Goal: Task Accomplishment & Management: Use online tool/utility

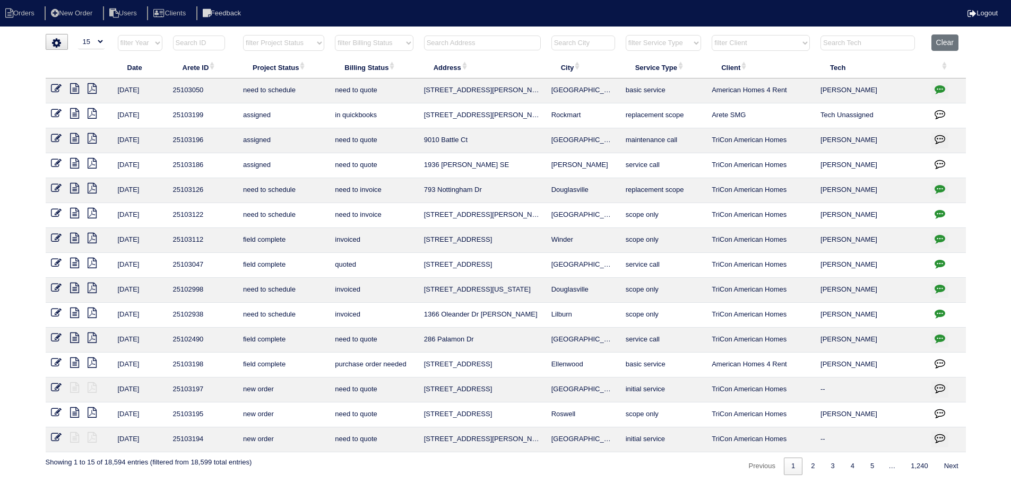
select select "15"
click at [497, 45] on input "text" at bounding box center [482, 43] width 117 height 15
click at [479, 51] on th at bounding box center [482, 45] width 127 height 22
click at [475, 43] on input "text" at bounding box center [482, 43] width 117 height 15
click at [473, 42] on input "text" at bounding box center [482, 43] width 117 height 15
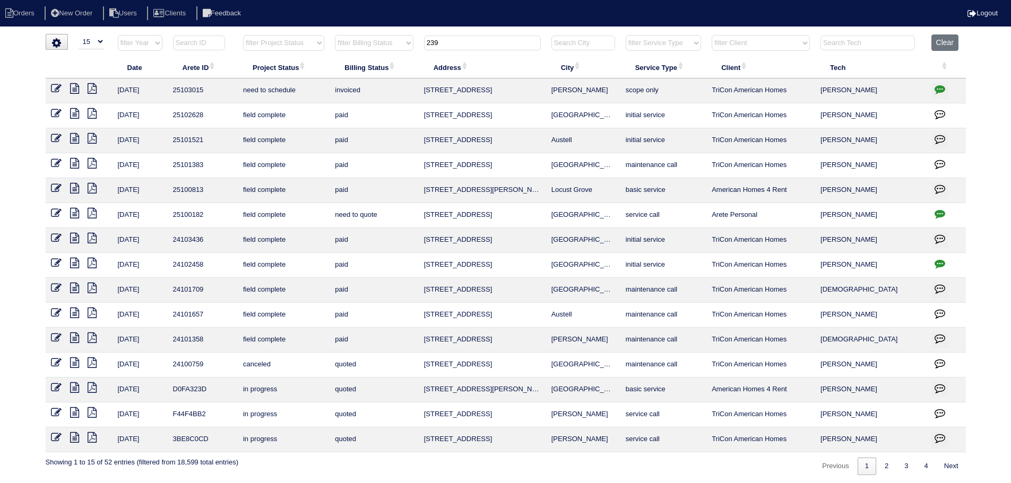
type input "239"
click at [77, 88] on icon at bounding box center [74, 88] width 9 height 11
click at [933, 85] on button "button" at bounding box center [939, 91] width 17 height 16
type textarea "8/18/25 - Tricon put the work order in after the fact - tech only scoped Mentio…"
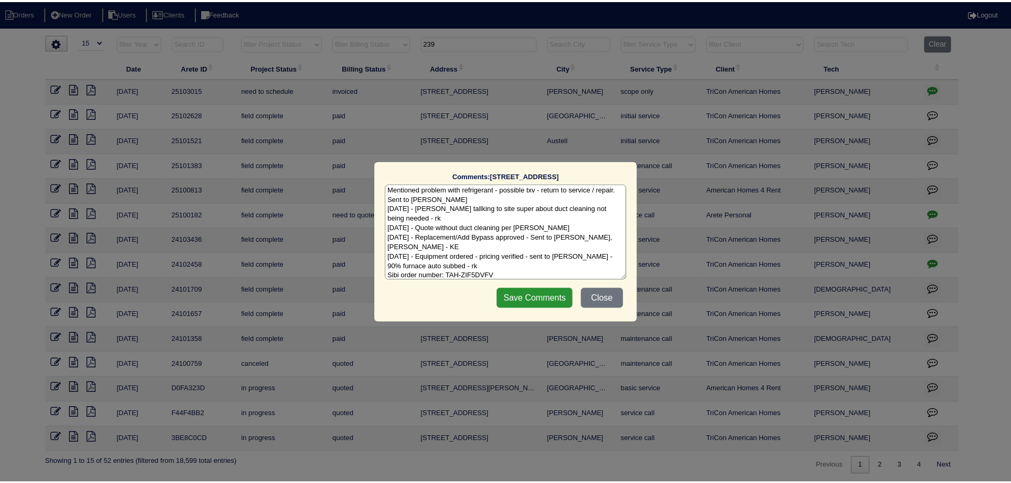
scroll to position [34, 0]
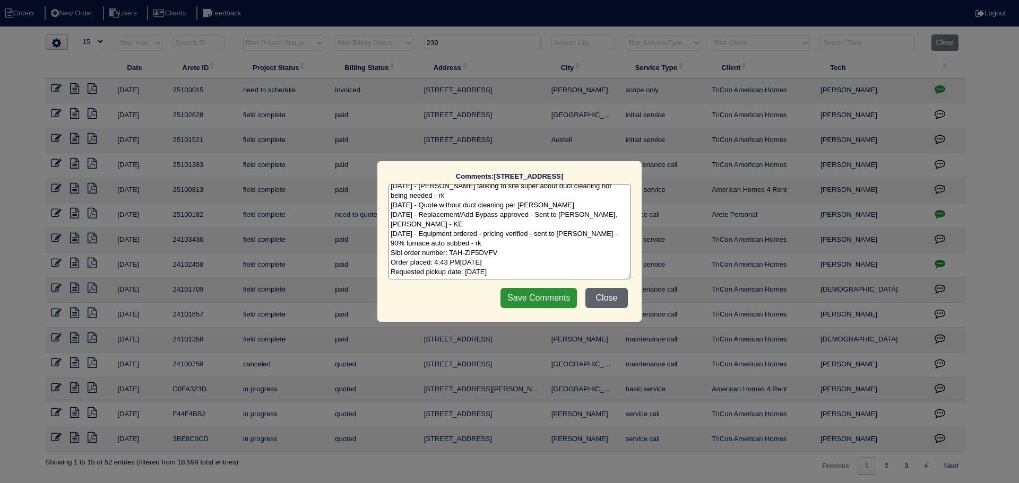
click at [612, 302] on button "Close" at bounding box center [606, 298] width 42 height 20
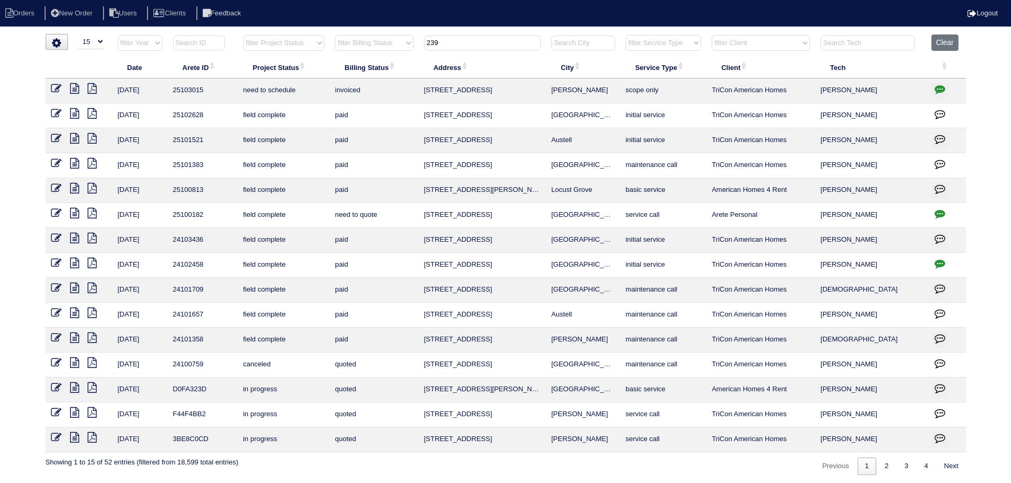
click at [72, 85] on icon at bounding box center [74, 88] width 9 height 11
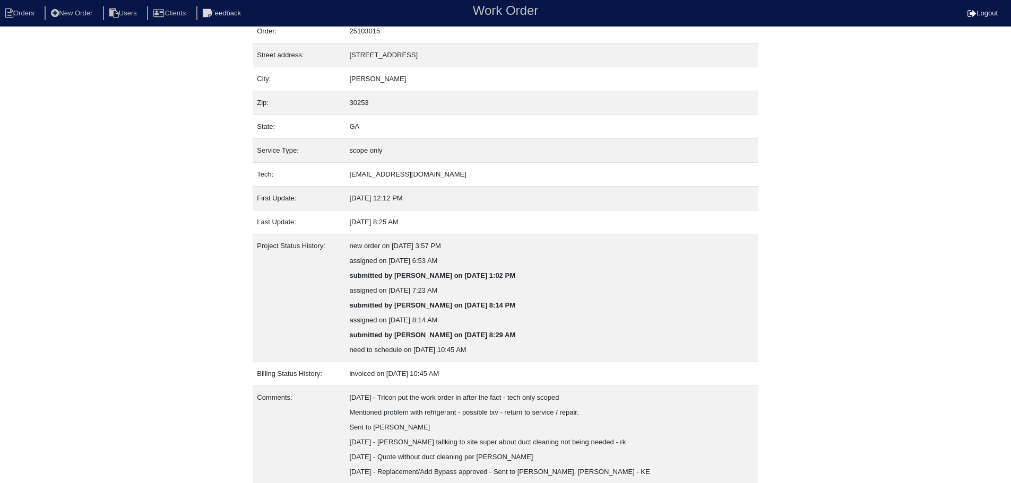
scroll to position [135, 0]
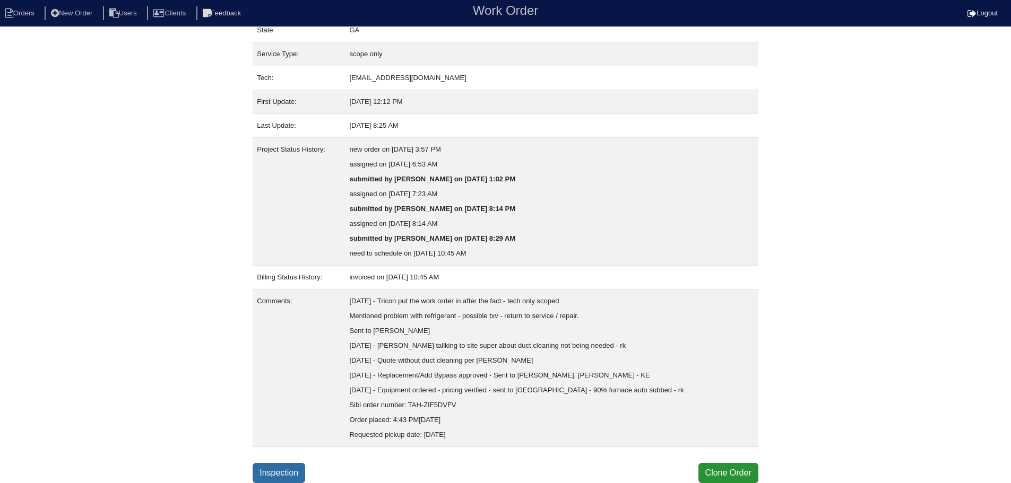
click at [284, 472] on link "Inspection" at bounding box center [279, 473] width 53 height 20
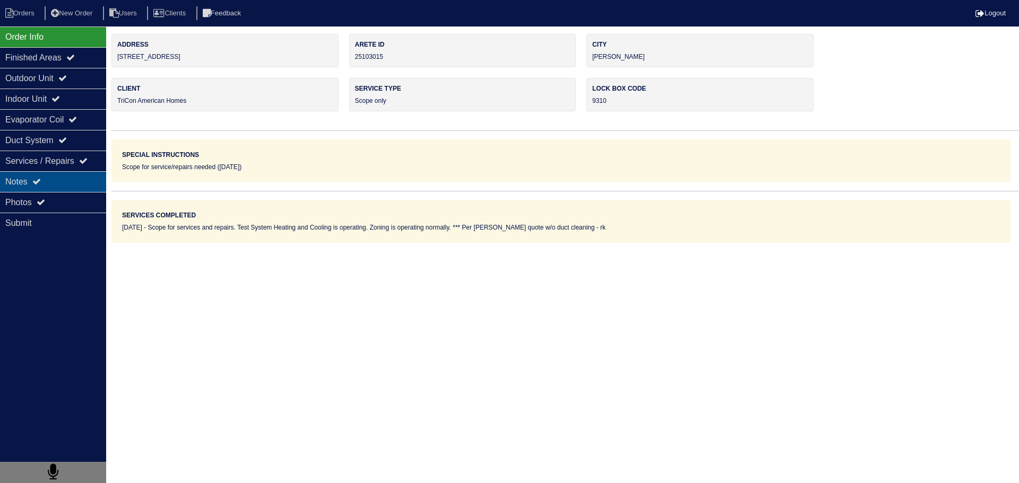
click at [77, 176] on div "Notes" at bounding box center [53, 181] width 106 height 21
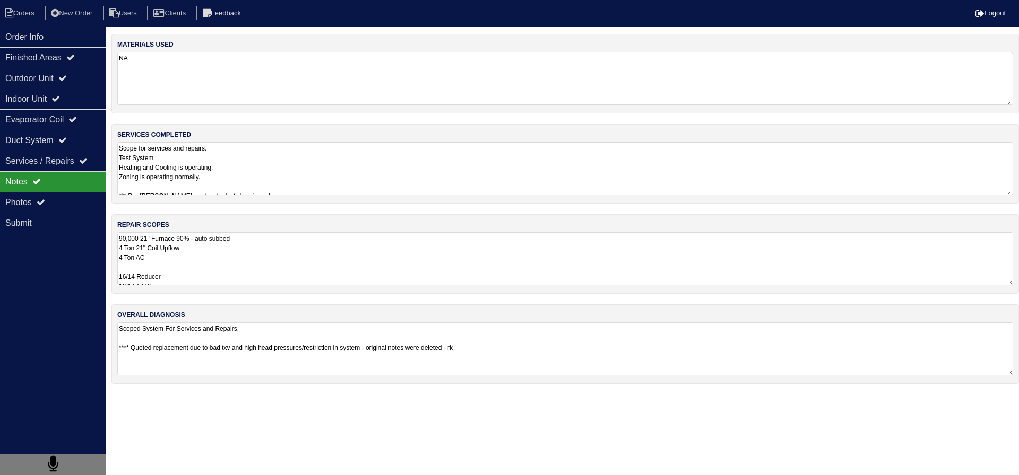
click at [163, 256] on textarea "90,000 21" Furnace 90% - auto subbed 4 Ton 21" Coil Upflow 4 Ton AC 16/14 Reduc…" at bounding box center [565, 258] width 896 height 53
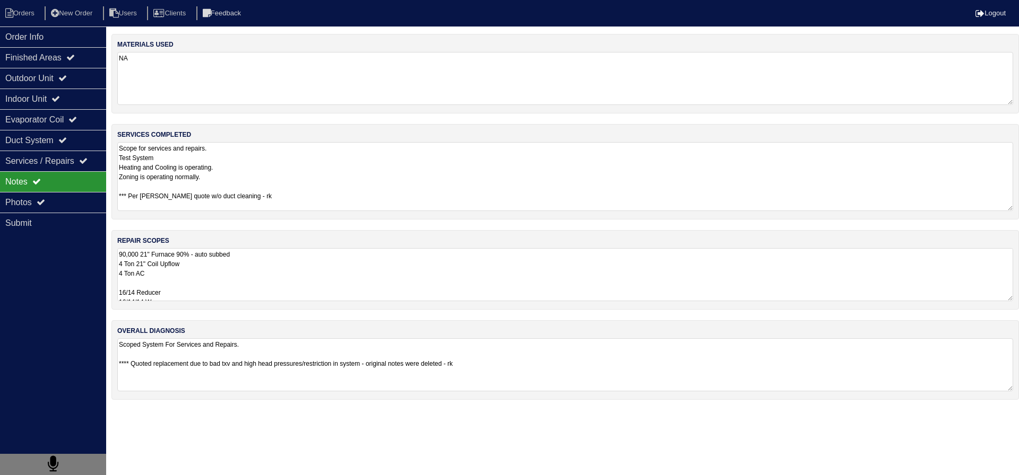
click at [224, 180] on textarea "Scope for services and repairs. Test System Heating and Cooling is operating. Z…" at bounding box center [565, 176] width 896 height 69
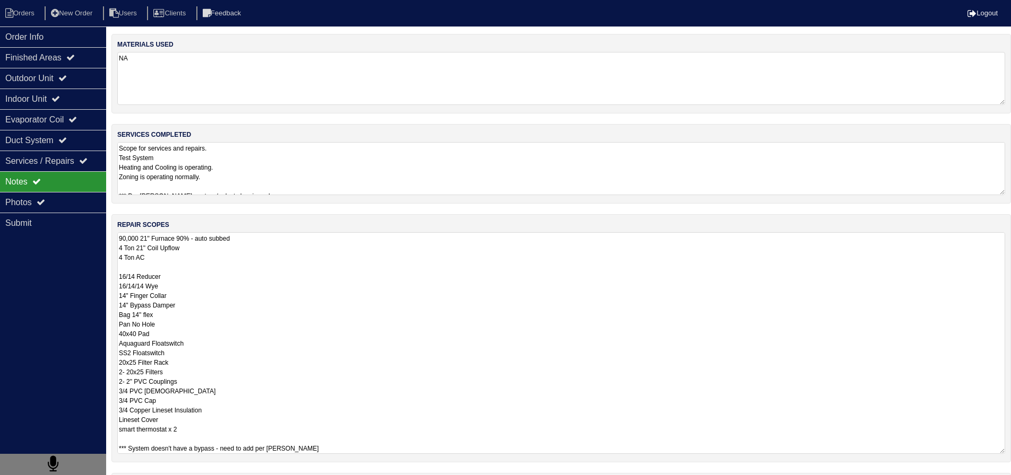
click at [244, 272] on textarea "90,000 21" Furnace 90% - auto subbed 4 Ton 21" Coil Upflow 4 Ton AC 16/14 Reduc…" at bounding box center [561, 343] width 888 height 222
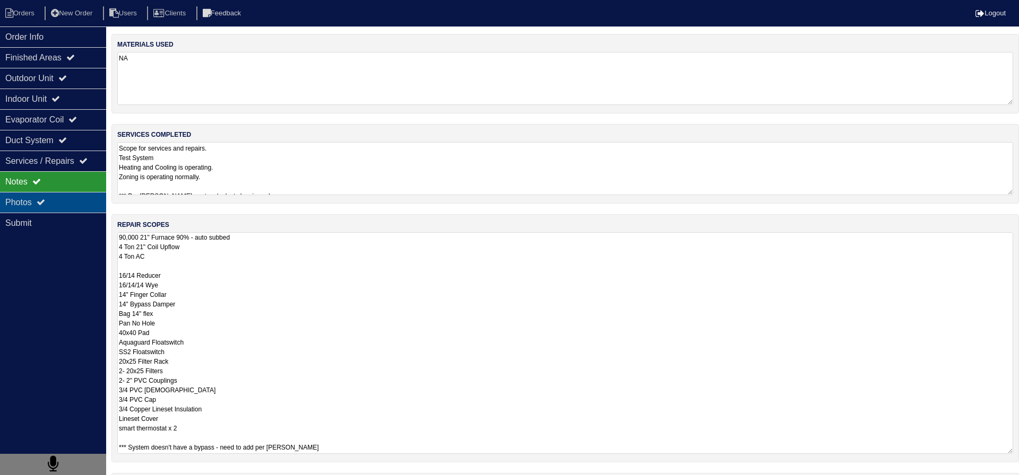
click at [83, 203] on div "Photos" at bounding box center [53, 202] width 106 height 21
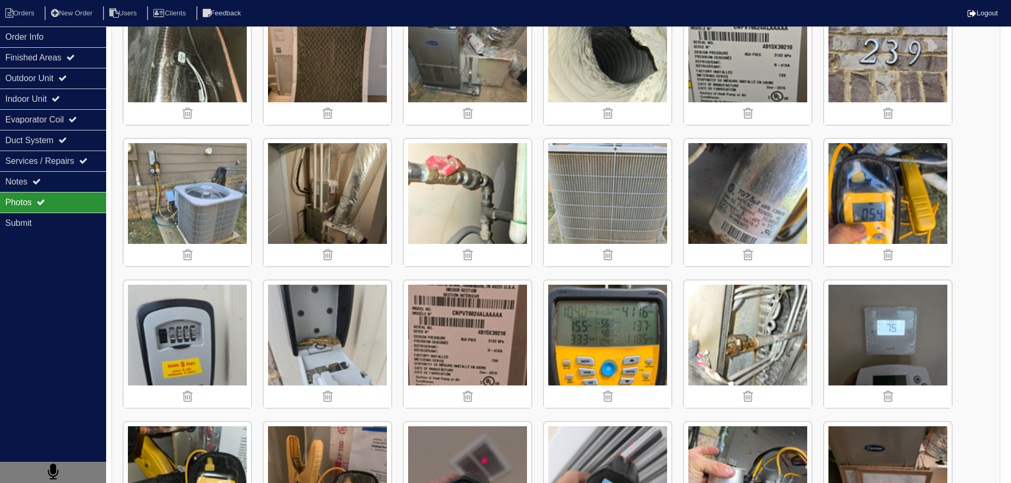
scroll to position [955, 0]
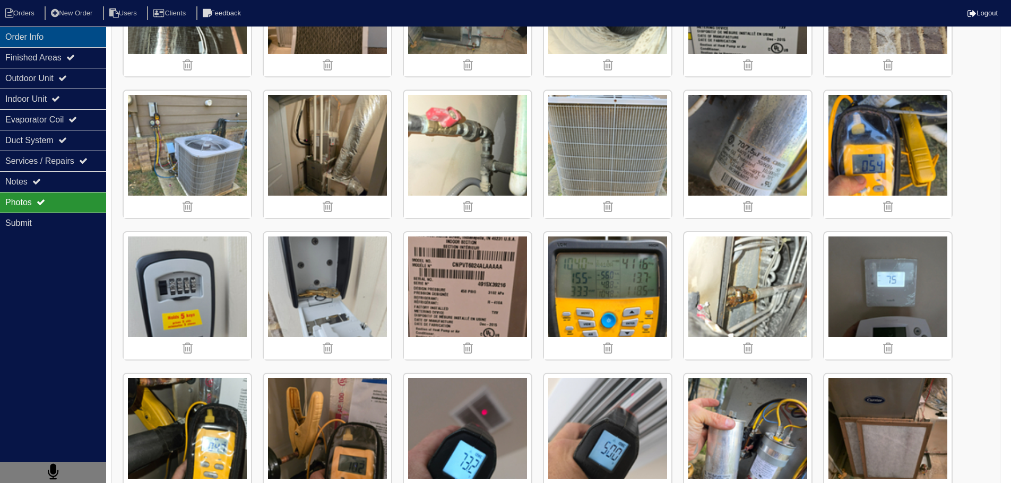
click at [63, 40] on div "Order Info" at bounding box center [53, 37] width 106 height 21
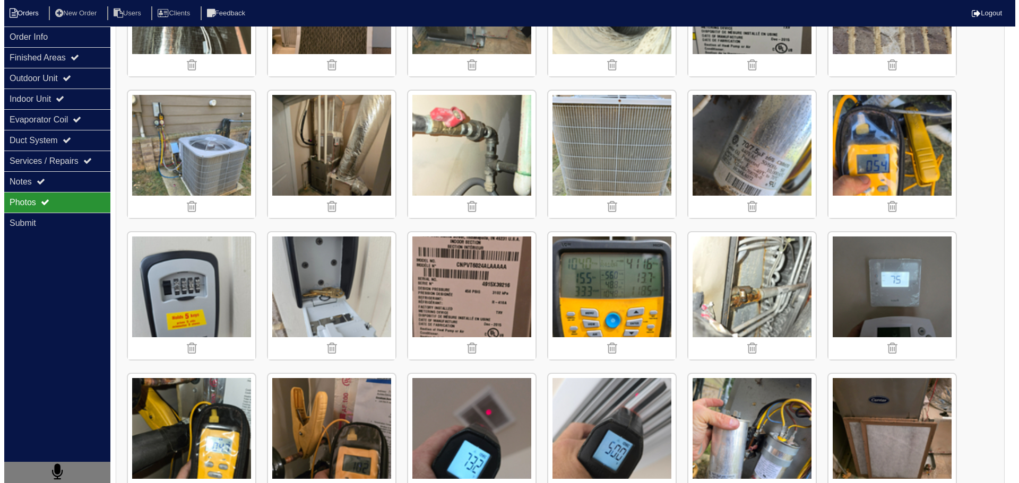
scroll to position [0, 0]
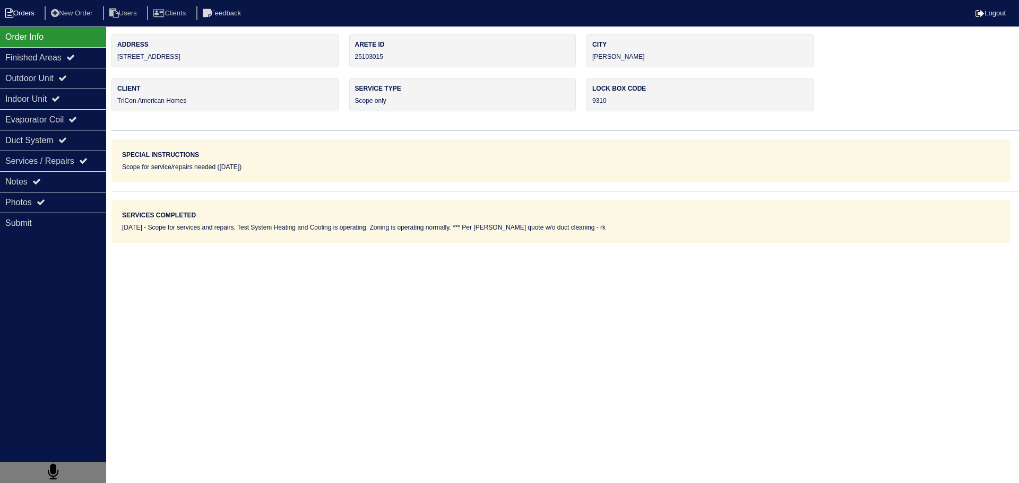
click at [38, 16] on li "Orders" at bounding box center [21, 13] width 43 height 14
select select "15"
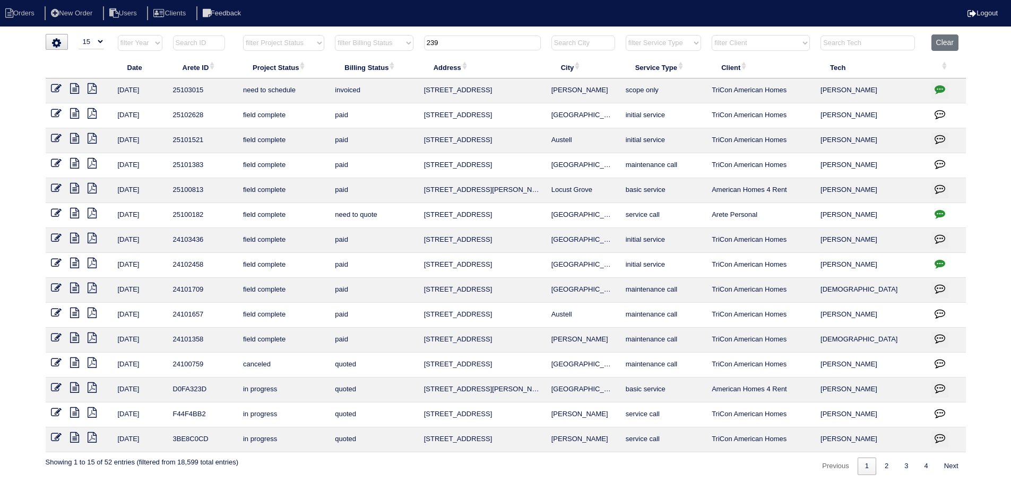
drag, startPoint x: 443, startPoint y: 39, endPoint x: 399, endPoint y: 46, distance: 44.6
click at [399, 46] on tr "filter Year -- Any Year -- 2025 2024 2023 2022 2021 2020 2019 filter Project St…" at bounding box center [506, 45] width 920 height 22
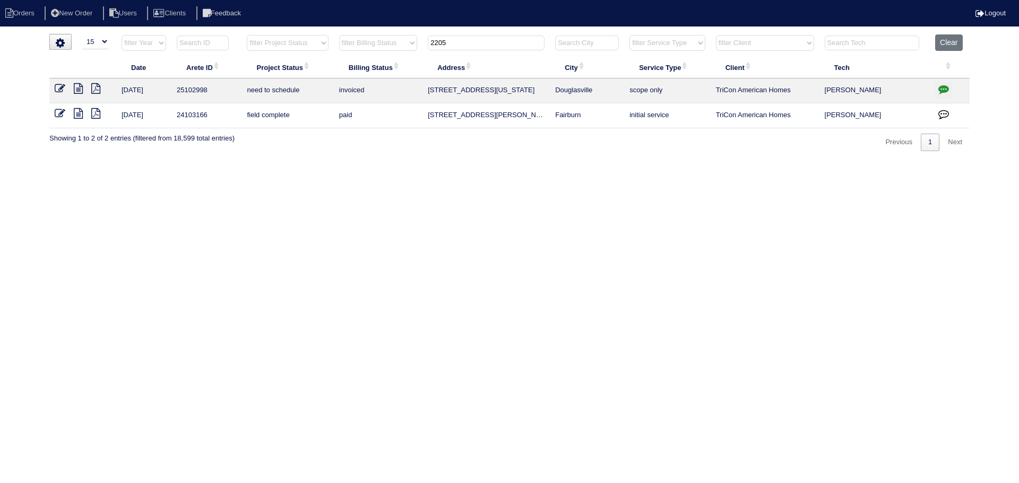
type input "2205"
click at [942, 91] on icon "button" at bounding box center [943, 89] width 11 height 11
type textarea "8/15/25 - Emailed site super to let him know power will need to be restored pri…"
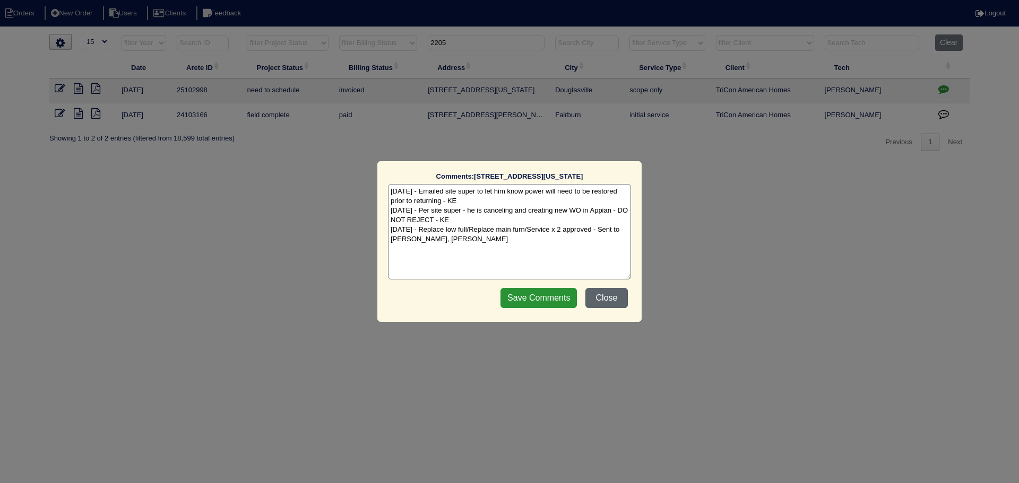
click at [619, 301] on button "Close" at bounding box center [606, 298] width 42 height 20
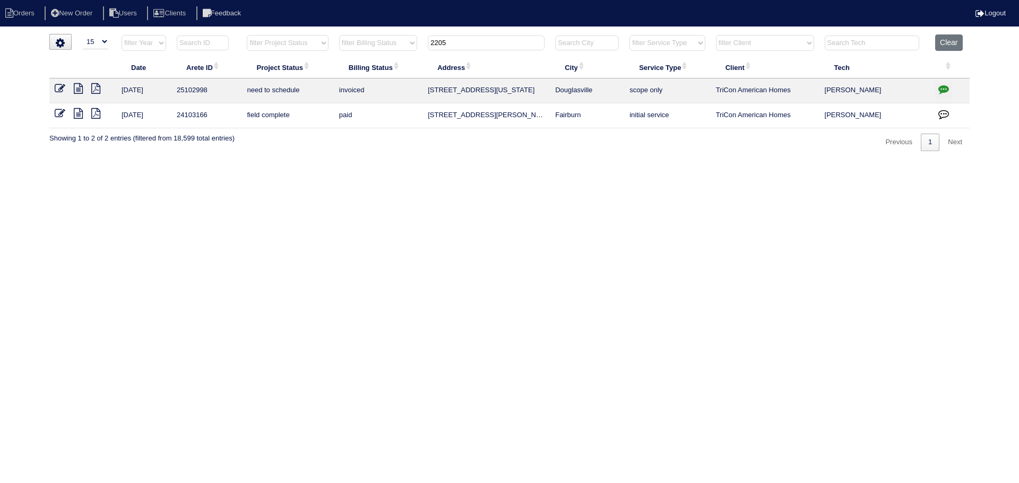
click at [948, 93] on icon "button" at bounding box center [943, 89] width 11 height 11
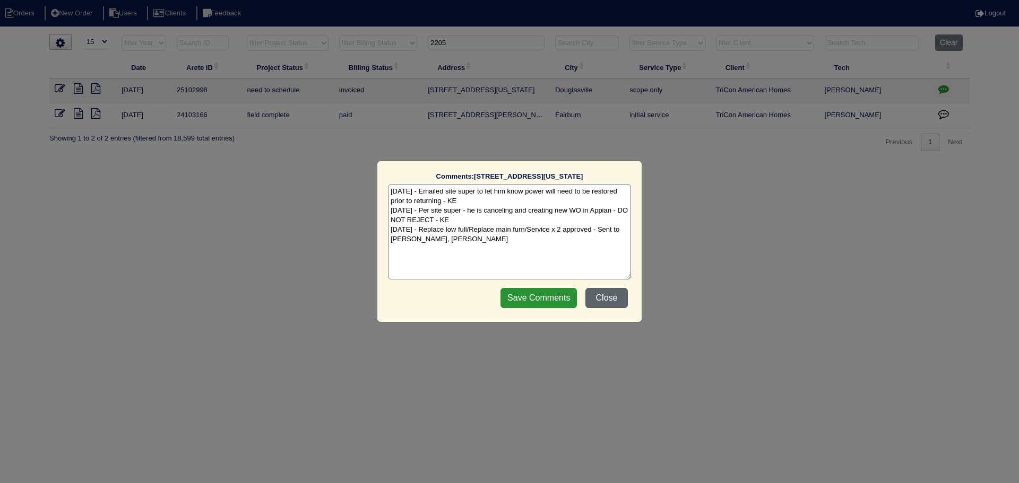
click at [621, 303] on button "Close" at bounding box center [606, 298] width 42 height 20
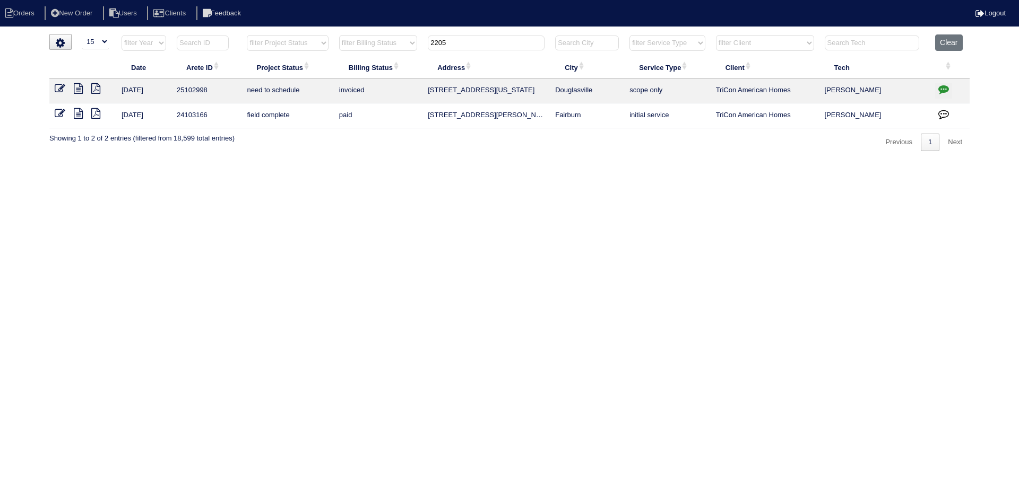
click at [465, 49] on input "2205" at bounding box center [486, 43] width 117 height 15
click at [81, 92] on icon at bounding box center [78, 88] width 9 height 11
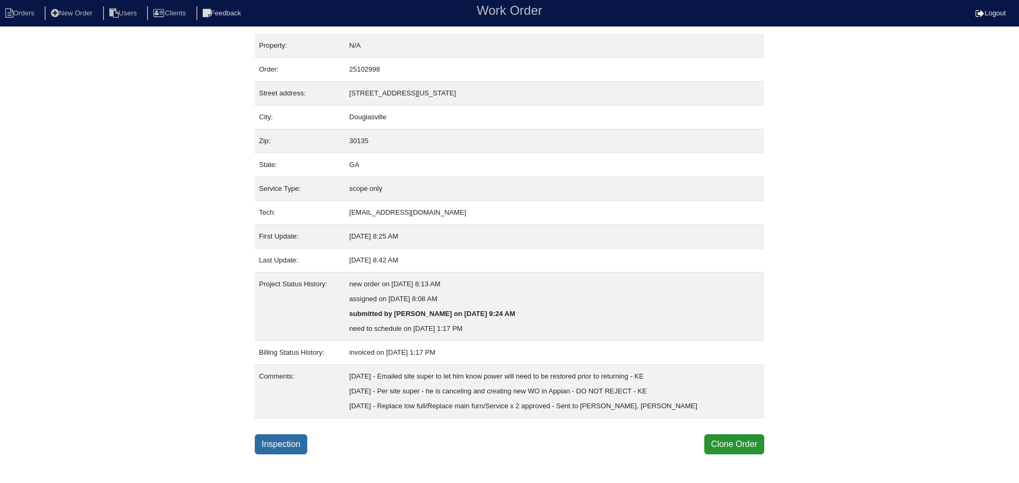
click at [265, 453] on link "Inspection" at bounding box center [281, 445] width 53 height 20
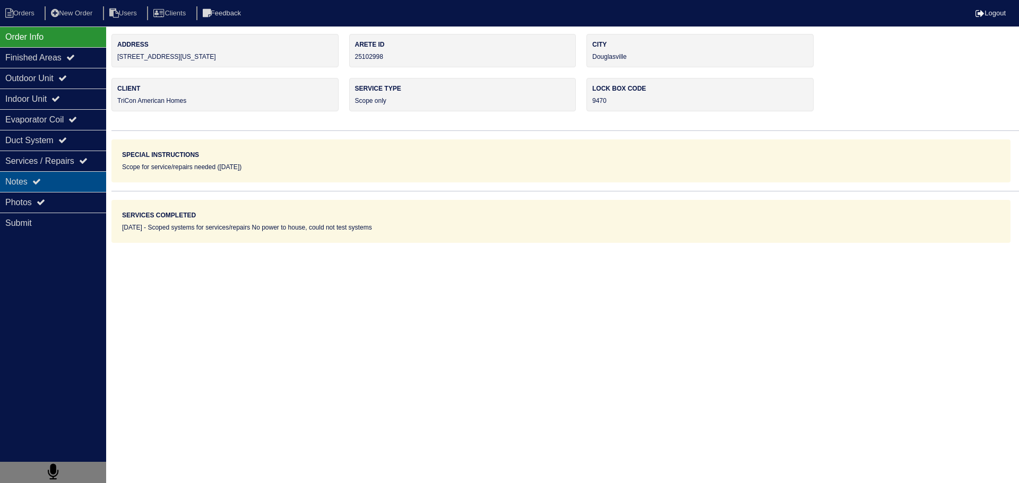
click at [76, 192] on div "Notes" at bounding box center [53, 181] width 106 height 21
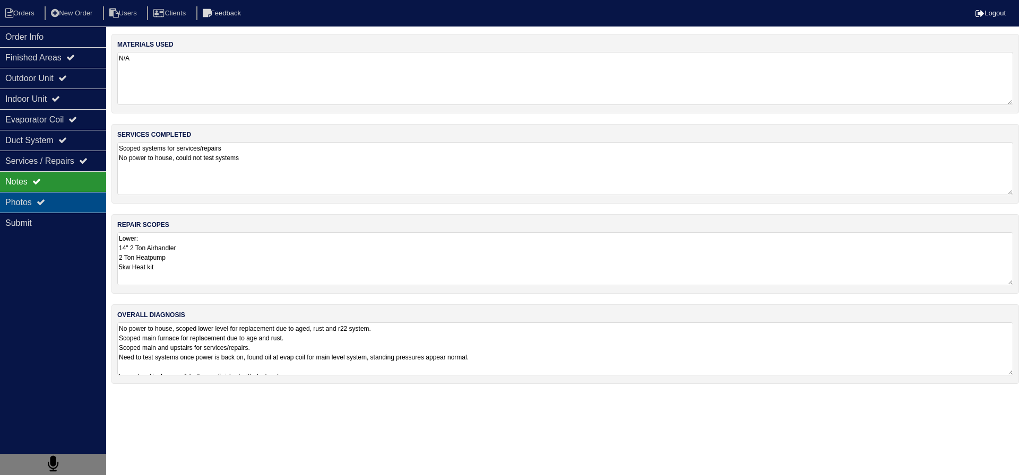
click at [80, 203] on div "Photos" at bounding box center [53, 202] width 106 height 21
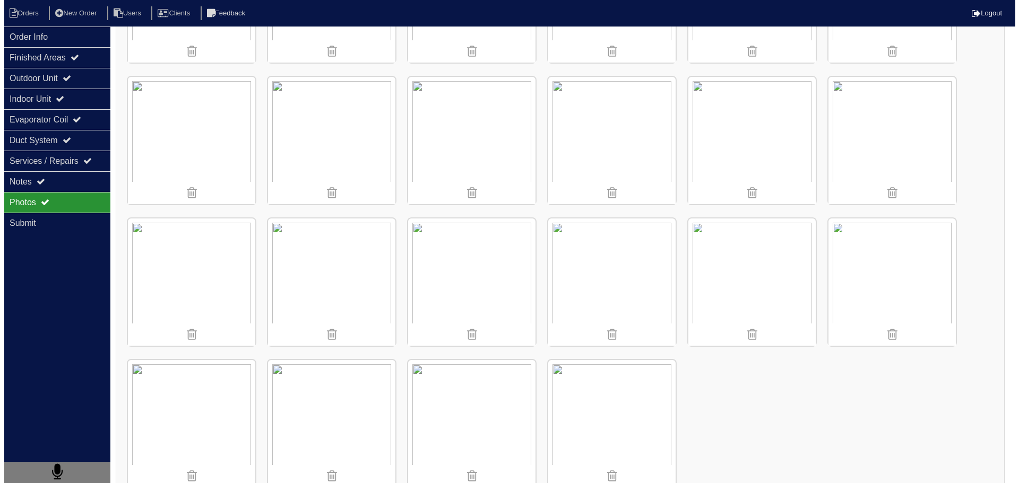
scroll to position [2405, 0]
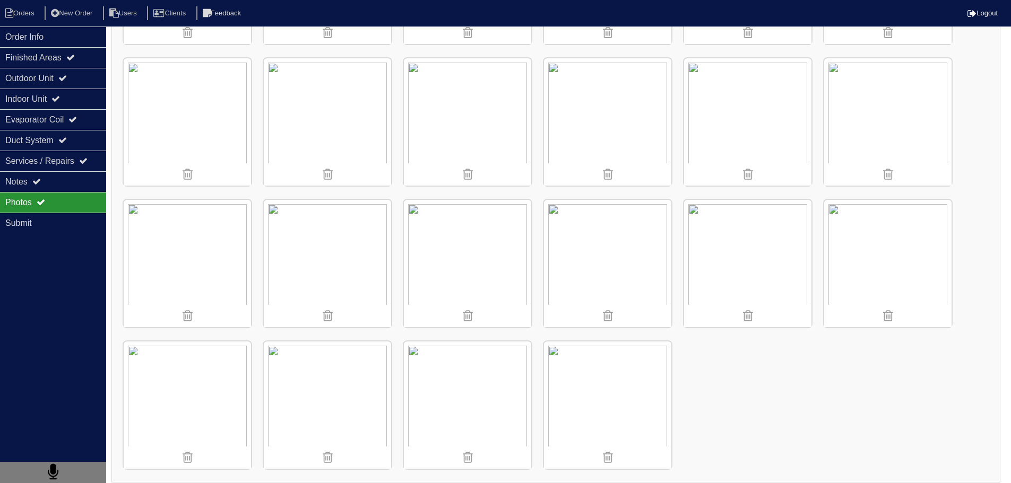
click at [617, 399] on img at bounding box center [607, 405] width 127 height 127
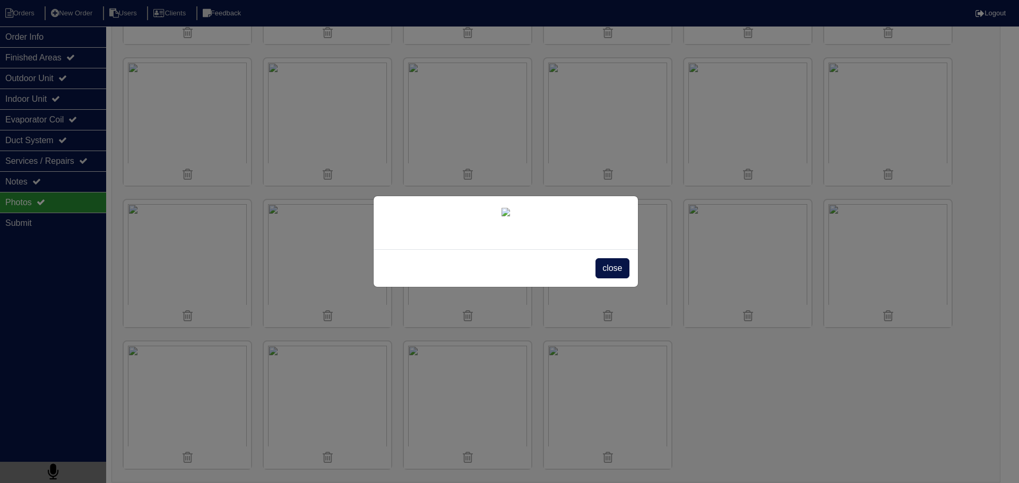
drag, startPoint x: 609, startPoint y: 409, endPoint x: 601, endPoint y: 402, distance: 9.8
click at [609, 279] on span "close" at bounding box center [611, 268] width 33 height 20
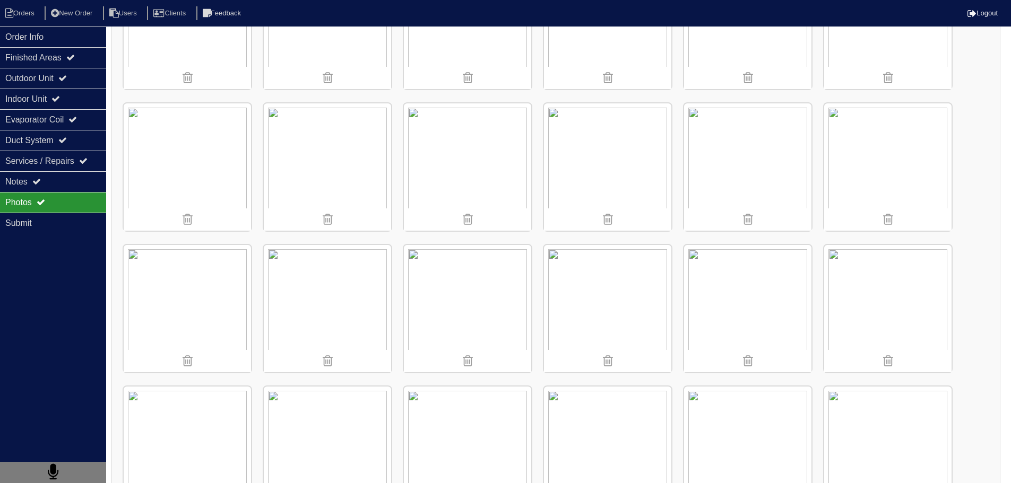
scroll to position [866, 0]
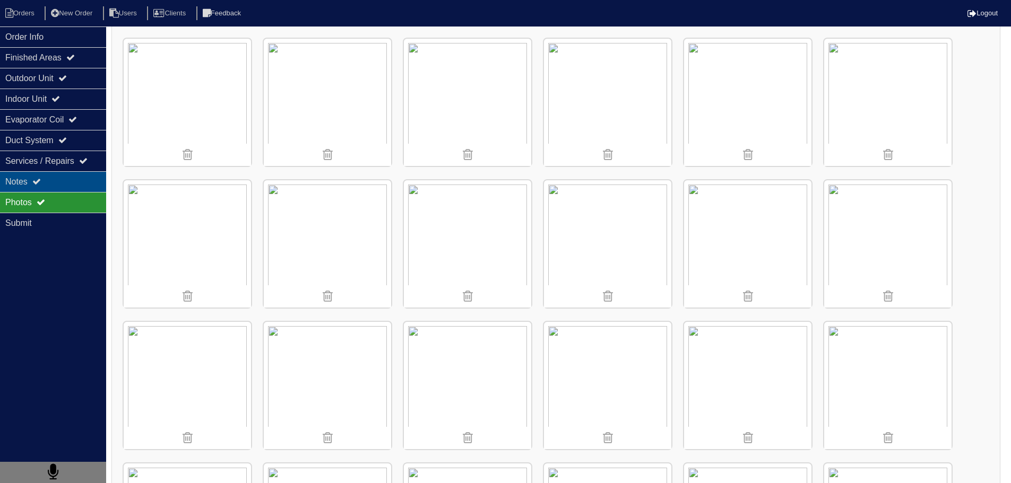
click at [50, 181] on div "Notes" at bounding box center [53, 181] width 106 height 21
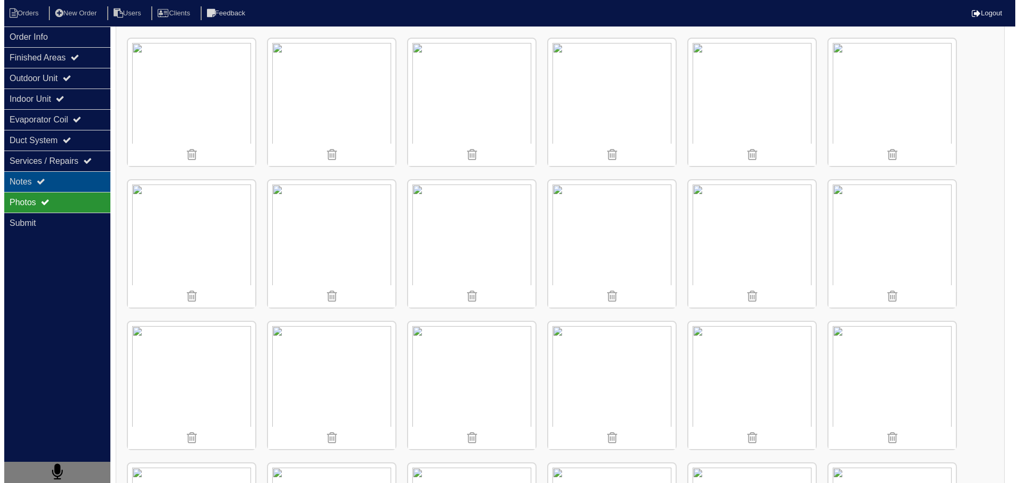
scroll to position [0, 0]
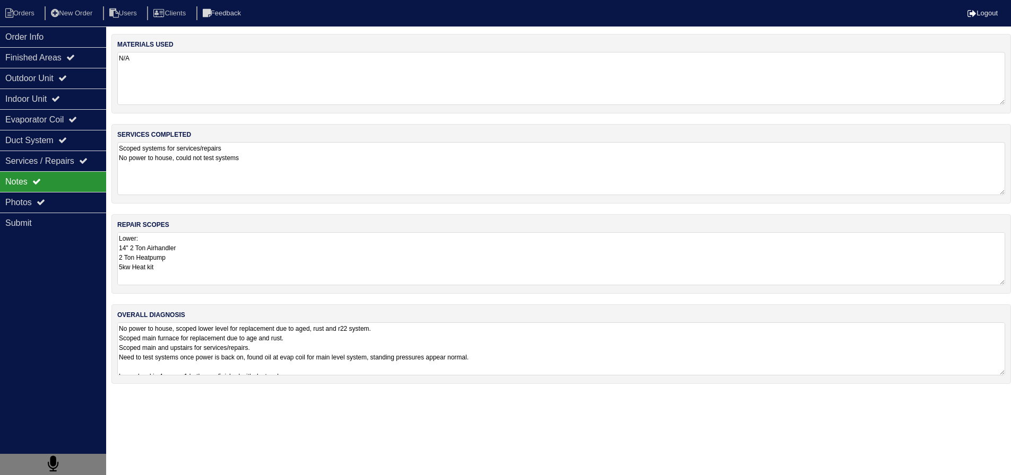
click at [177, 252] on textarea "Lower: 14" 2 Ton Airhandler 2 Ton Heatpump 5kw Heat kit Pan No Hole(May not be …" at bounding box center [561, 258] width 888 height 53
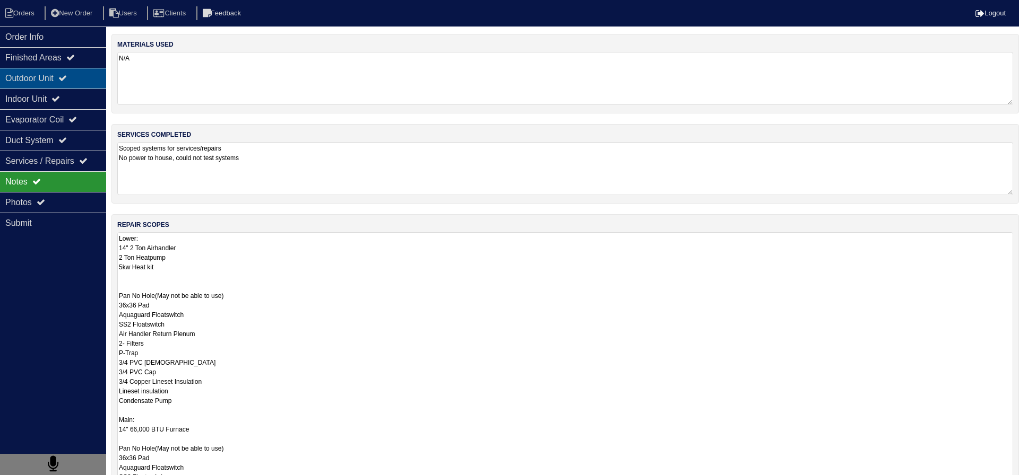
click at [27, 82] on div "Outdoor Unit" at bounding box center [53, 78] width 106 height 21
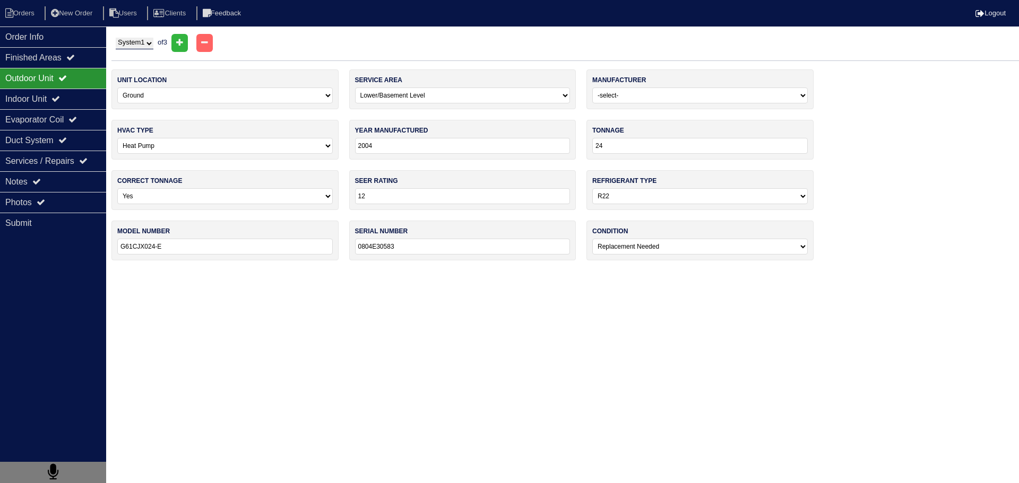
click at [144, 44] on select "System 1 System 2 System 3" at bounding box center [135, 44] width 38 height 12
select select "2"
click at [116, 38] on select "System 1 System 2 System 3" at bounding box center [135, 44] width 38 height 12
select select "0"
select select "Ruud"
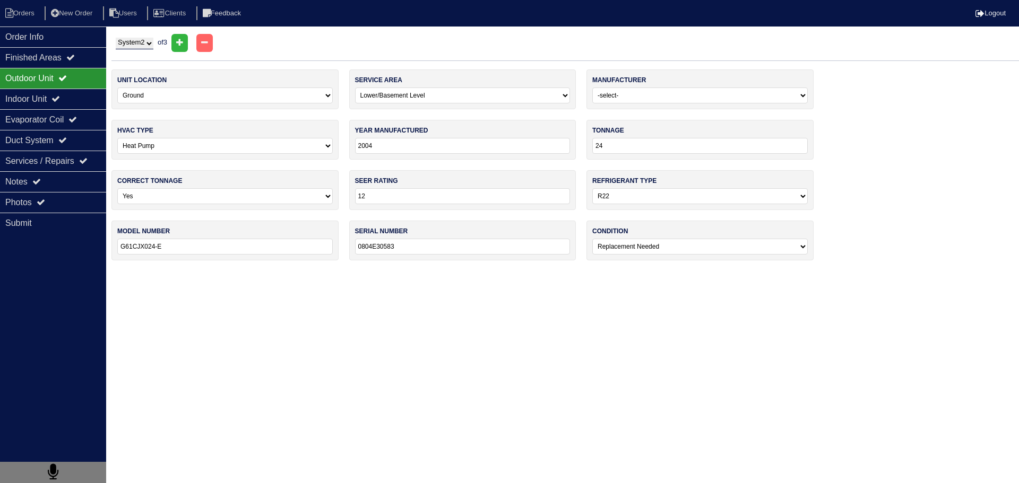
select select "0"
type input "2018"
type input "36"
type input "14"
select select "1"
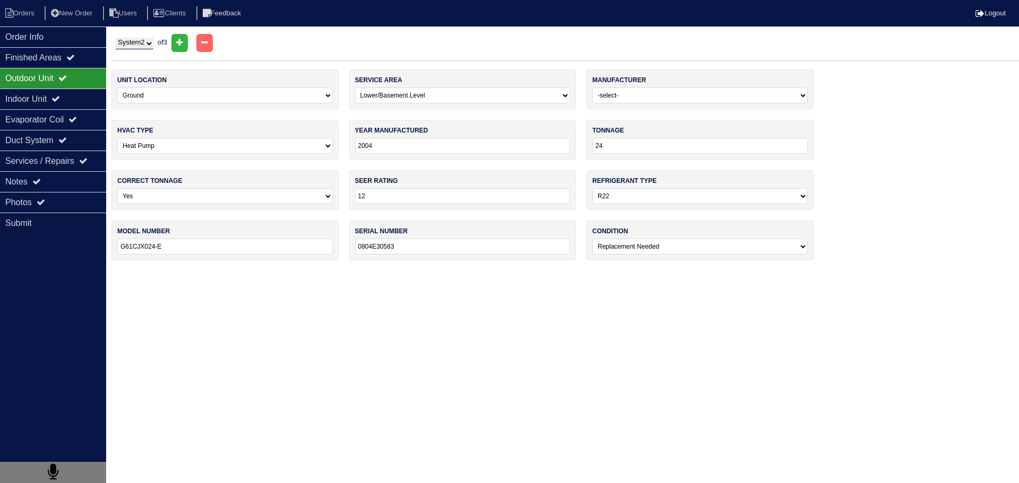
type input "RA1436AJ1NA"
type input "W301837972"
select select "0"
click at [151, 43] on select "System 1 System 2 System 3" at bounding box center [135, 44] width 38 height 12
select select "3"
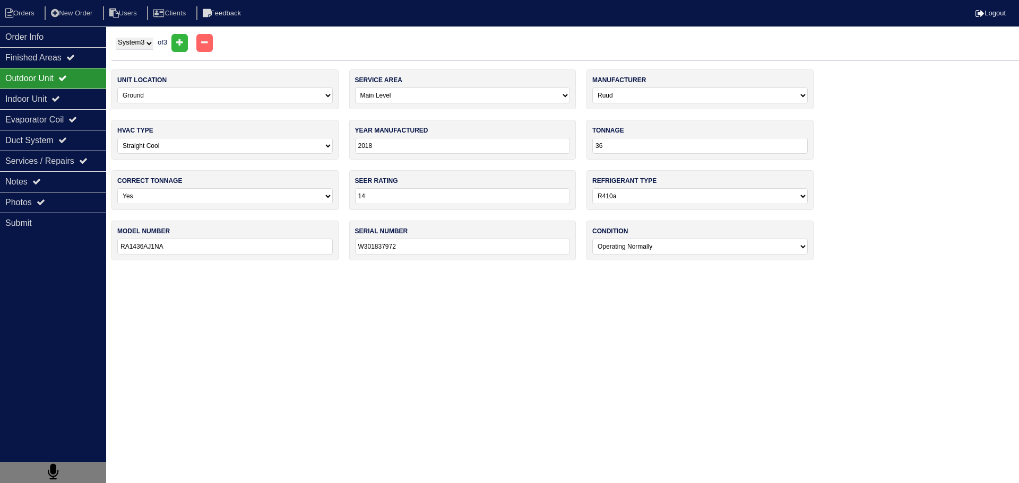
click at [116, 38] on select "System 1 System 2 System 3" at bounding box center [135, 44] width 38 height 12
select select "1"
type input "2019"
type input "24"
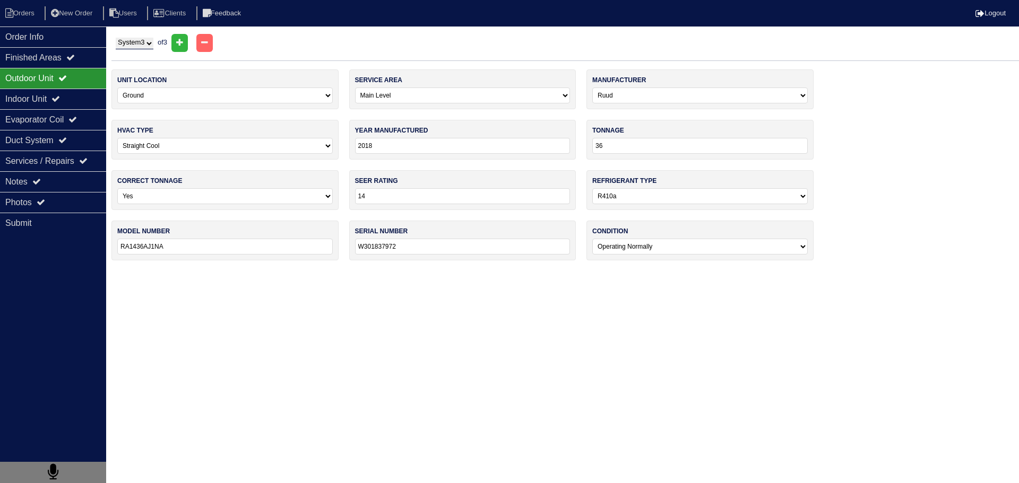
type input "RP1424AJ1NA"
type input "W491907399"
click at [150, 44] on select "System 1 System 2 System 3" at bounding box center [135, 44] width 38 height 12
select select "2"
click at [116, 38] on select "System 1 System 2 System 3" at bounding box center [135, 44] width 38 height 12
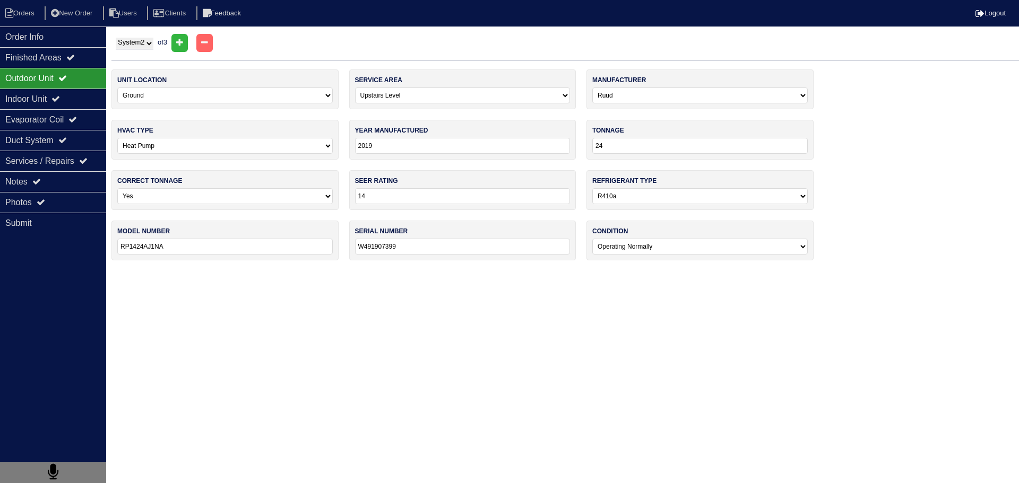
select select "0"
type input "2018"
type input "36"
type input "RA1436AJ1NA"
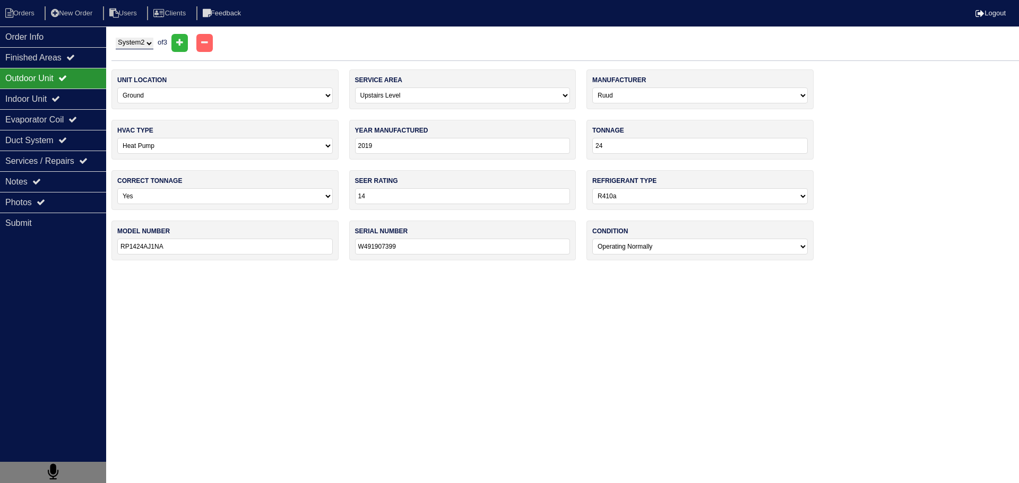
type input "W301837972"
click at [144, 45] on select "System 1 System 2 System 3" at bounding box center [135, 44] width 38 height 12
select select "1"
click at [116, 38] on select "System 1 System 2 System 3" at bounding box center [135, 44] width 38 height 12
select select "2"
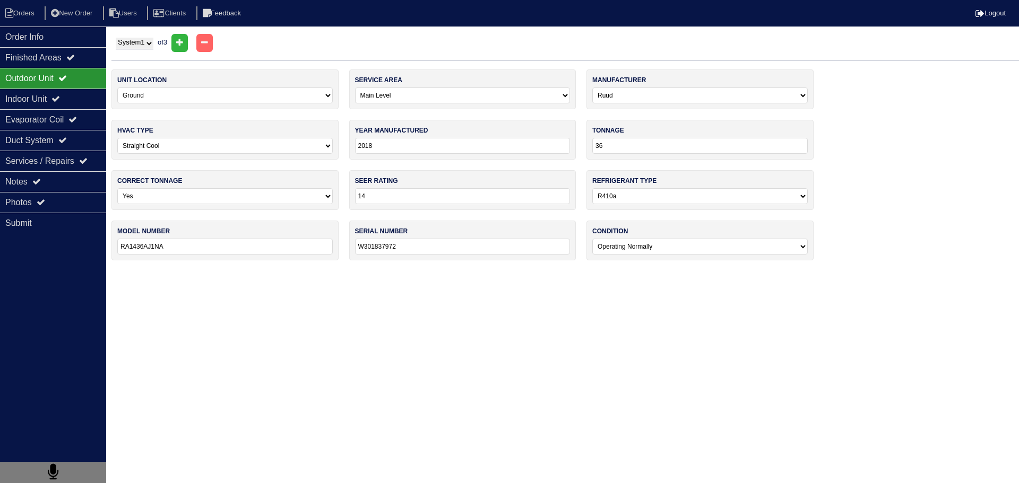
select select "Bryant"
select select "1"
type input "2004"
type input "24"
type input "12"
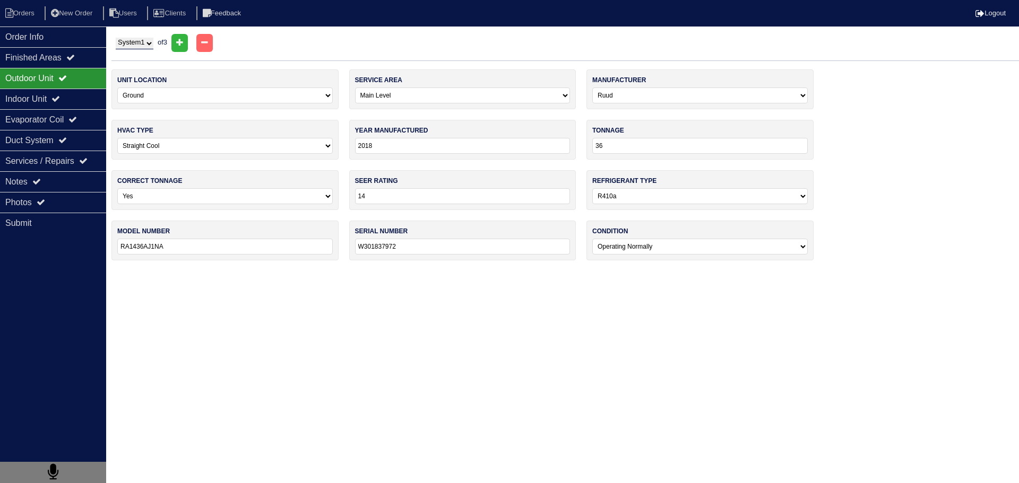
select select "0"
type input "G61CJX024-E"
type input "0804E30583"
select select "2"
click at [75, 60] on icon at bounding box center [70, 57] width 8 height 8
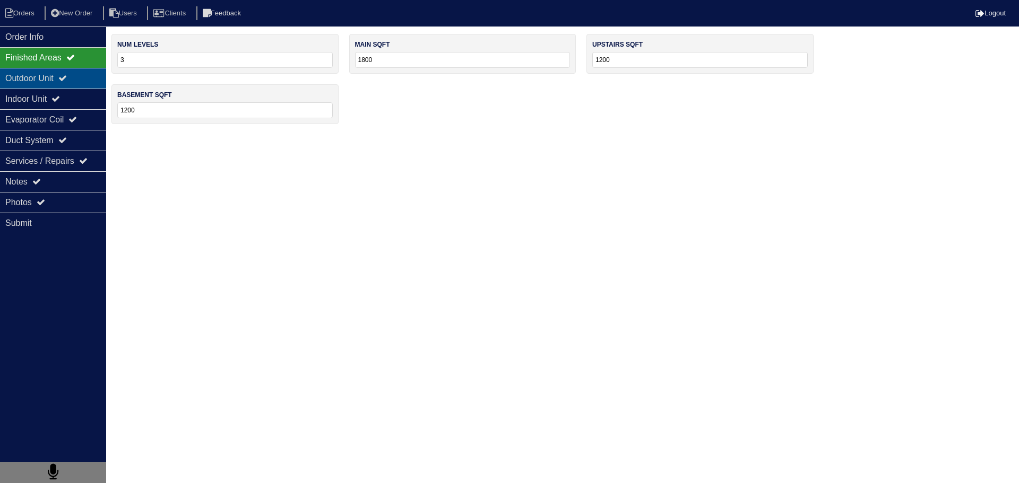
click at [75, 78] on div "Outdoor Unit" at bounding box center [53, 78] width 106 height 21
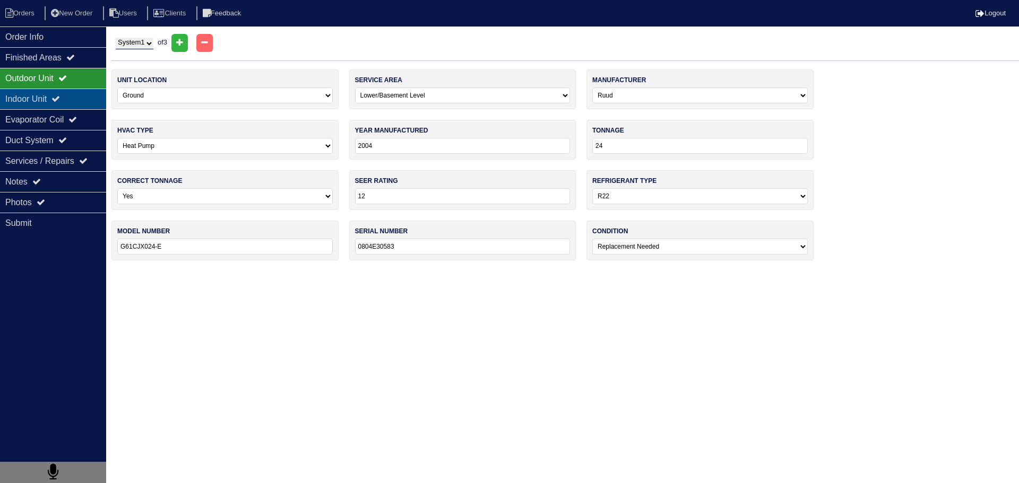
click at [71, 95] on div "Indoor Unit" at bounding box center [53, 99] width 106 height 21
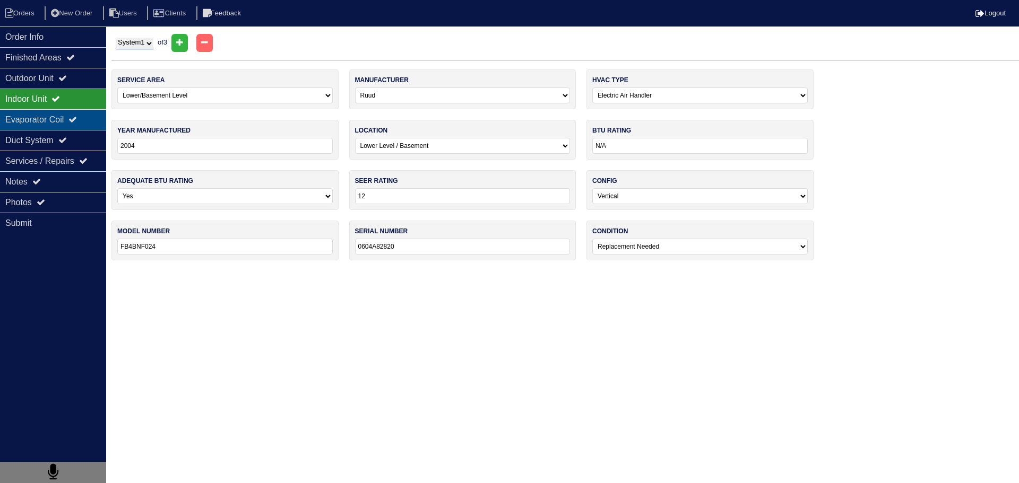
click at [68, 114] on div "Evaporator Coil" at bounding box center [53, 119] width 106 height 21
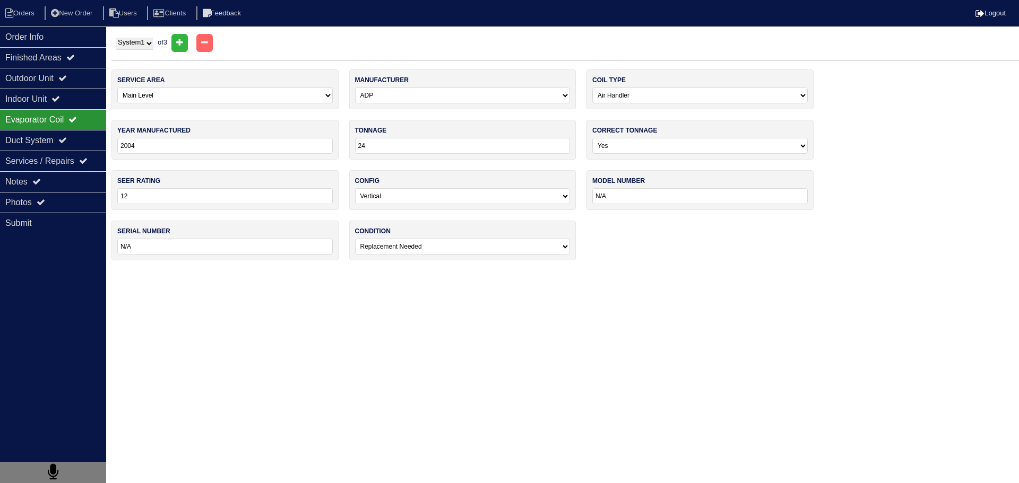
click at [137, 48] on select "System 1 System 2 System 3" at bounding box center [135, 44] width 38 height 12
select select "2"
click at [116, 38] on select "System 1 System 2 System 3" at bounding box center [135, 44] width 38 height 12
select select "0"
select select "Ruud"
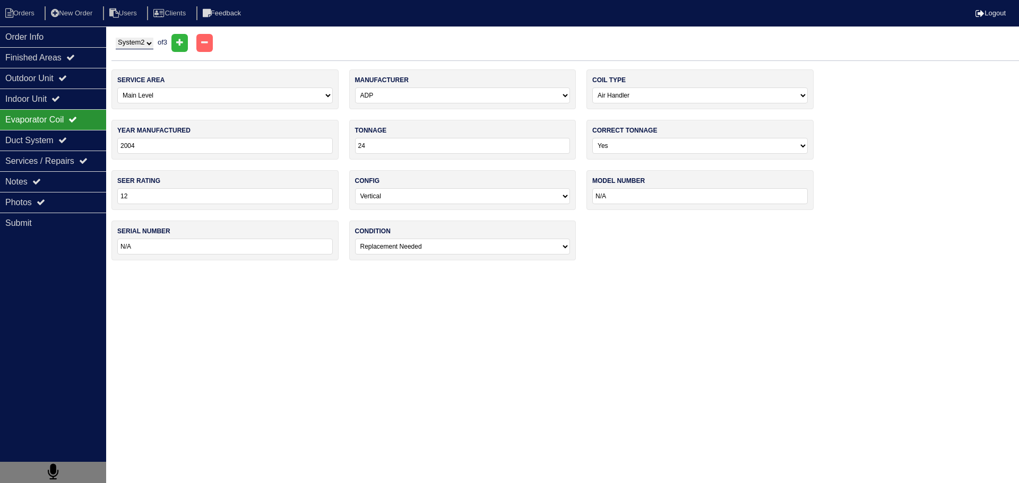
select select "0"
type input "2018"
type input "36"
type input "14"
select select "1"
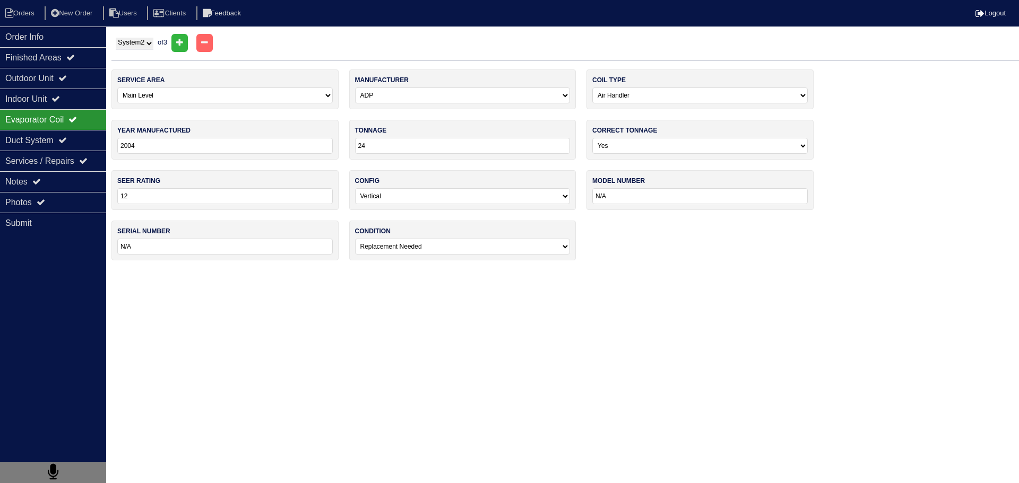
type input "RA1436AJ1NA"
type input "W301837972"
select select "0"
select select "ADP"
select select "0"
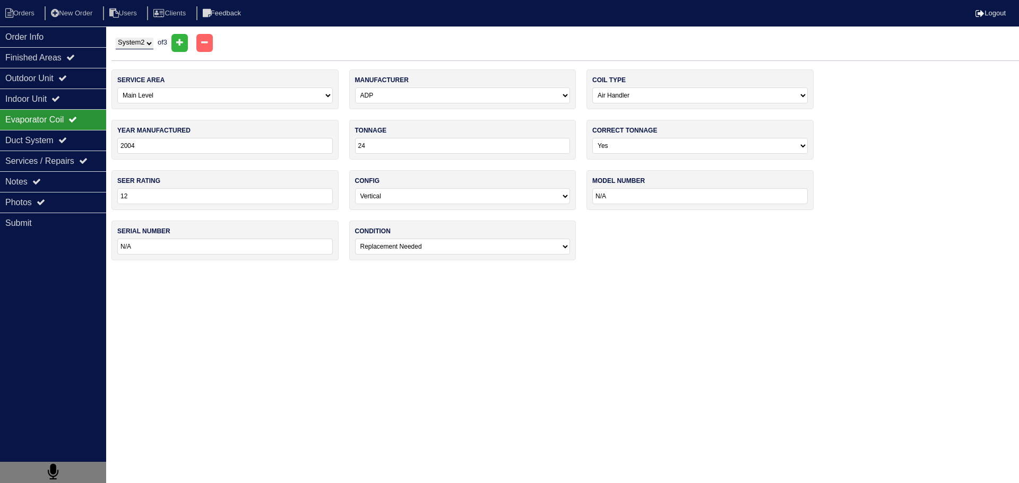
type input "2018"
type input "36"
type input "14"
type input "HG8J936D142B1805AP"
type input "7118H04905"
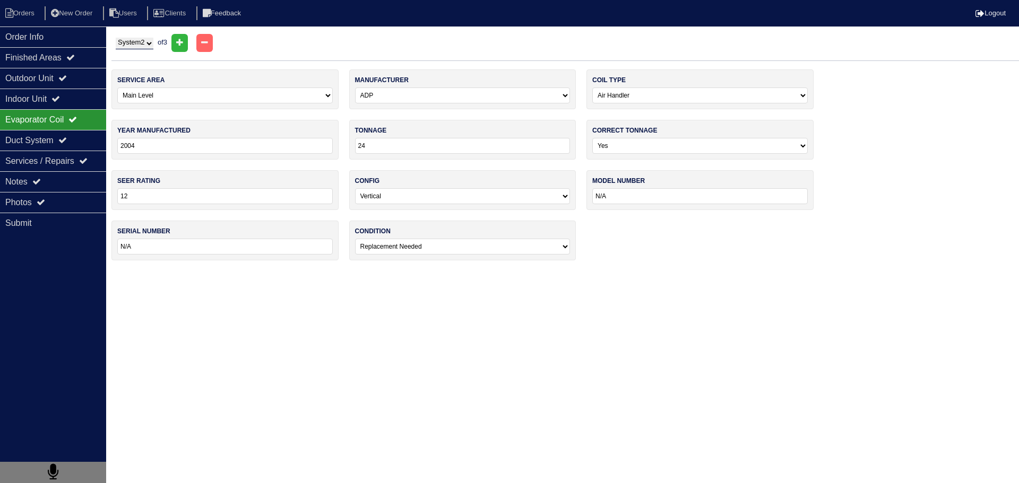
select select "0"
click at [78, 100] on div "Indoor Unit" at bounding box center [53, 99] width 106 height 21
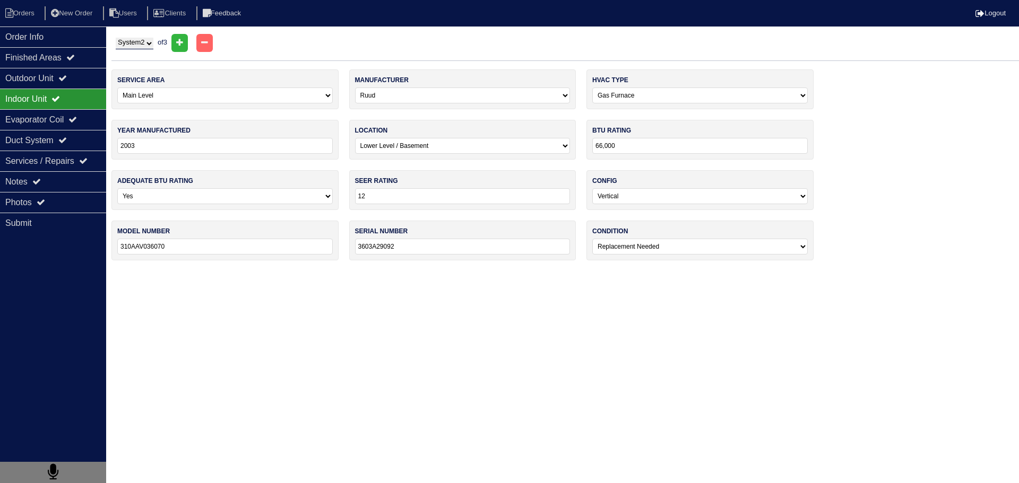
click at [145, 48] on select "System 1 System 2 System 3" at bounding box center [135, 44] width 38 height 12
click at [76, 77] on div "Outdoor Unit" at bounding box center [53, 78] width 106 height 21
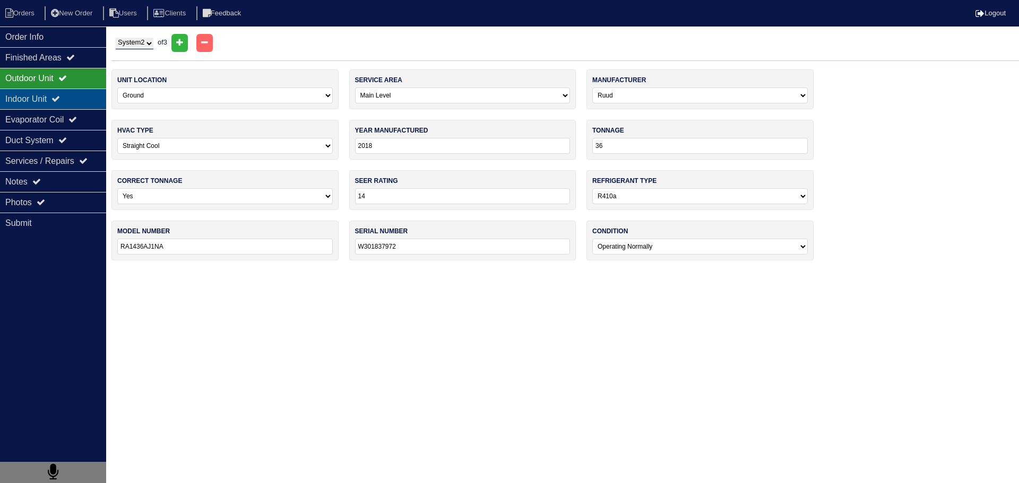
click at [68, 102] on div "Indoor Unit" at bounding box center [53, 99] width 106 height 21
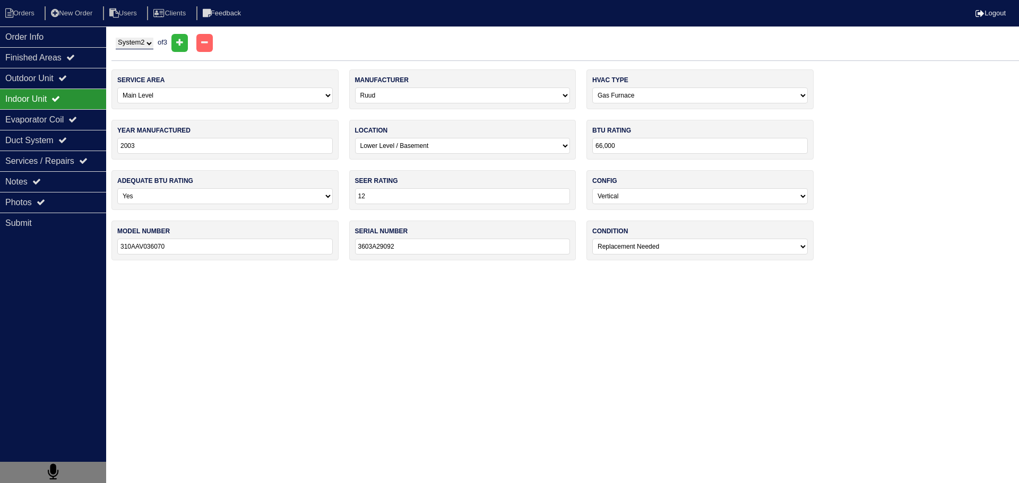
click at [68, 109] on div "Indoor Unit" at bounding box center [53, 99] width 106 height 21
click at [72, 113] on div "Evaporator Coil" at bounding box center [53, 119] width 106 height 21
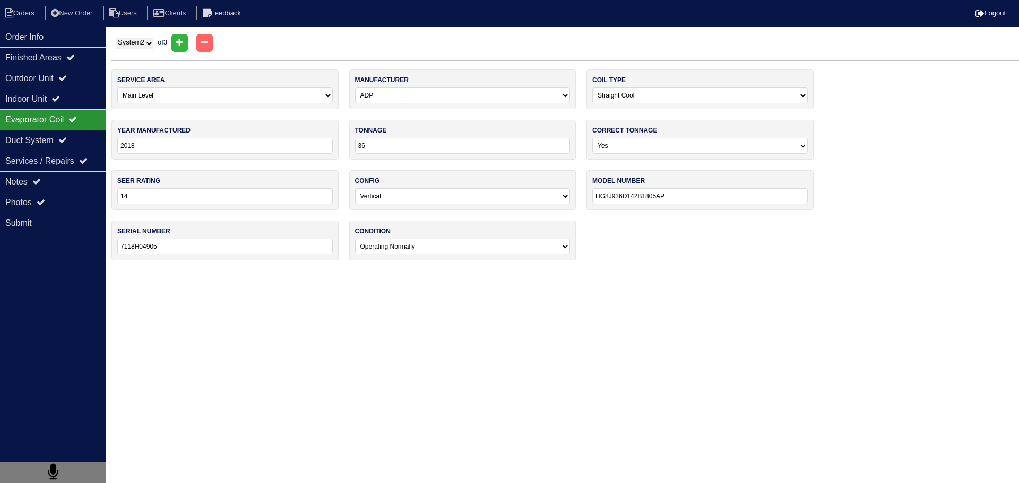
click at [143, 45] on select "System 1 System 2 System 3" at bounding box center [135, 44] width 38 height 12
select select "3"
click at [116, 38] on select "System 1 System 2 System 3" at bounding box center [135, 44] width 38 height 12
select select "1"
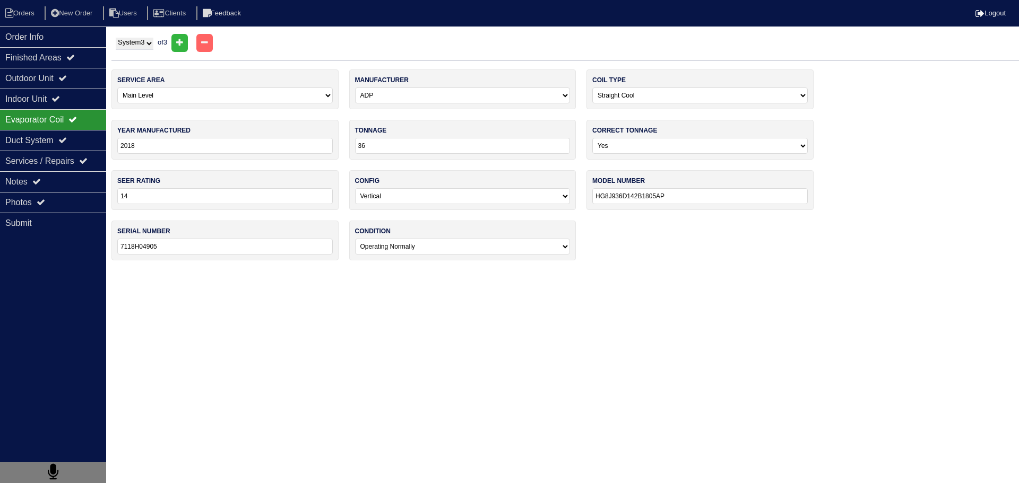
type input "2019"
type input "24"
type input "RP1424AJ1NA"
type input "W491907399"
select select "1"
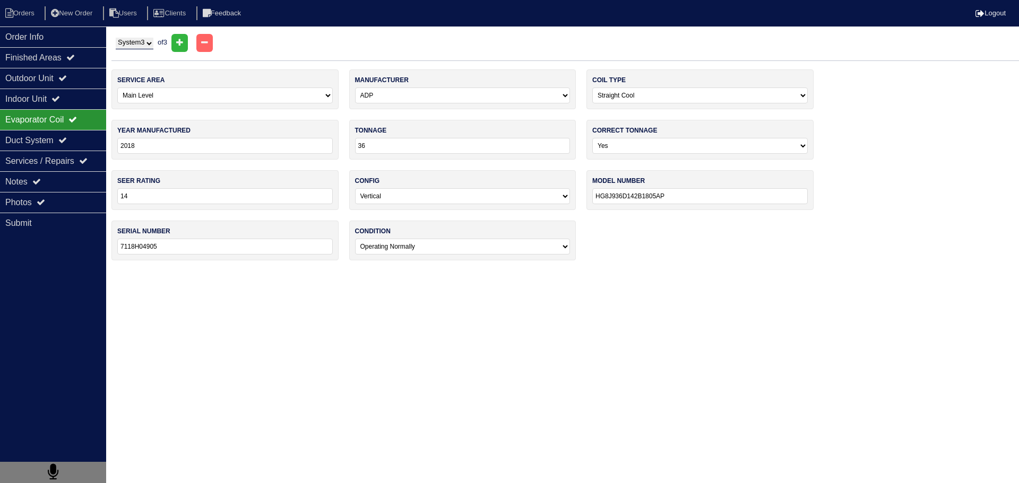
select select "Ruud"
select select "1"
type input "2020"
type input "24"
type input "N/A"
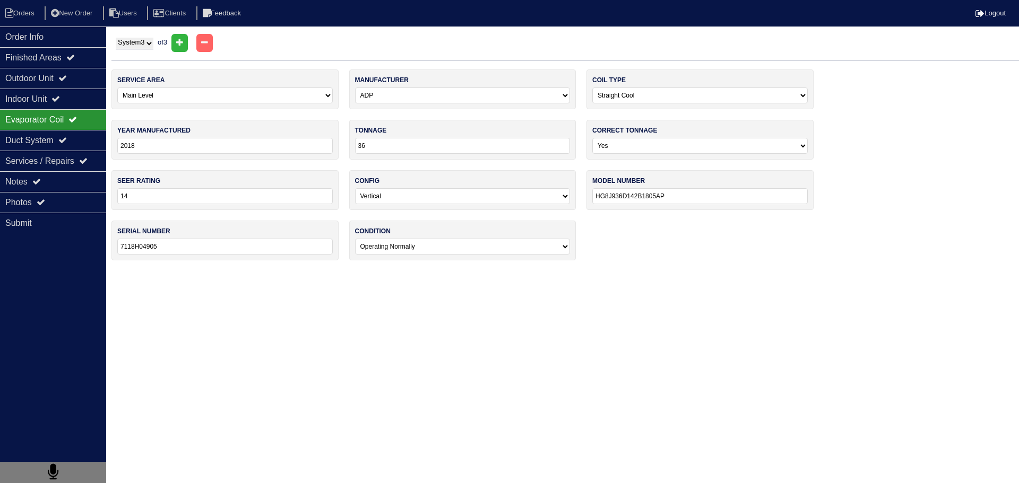
type input "N/A"
click at [60, 98] on icon at bounding box center [55, 98] width 8 height 8
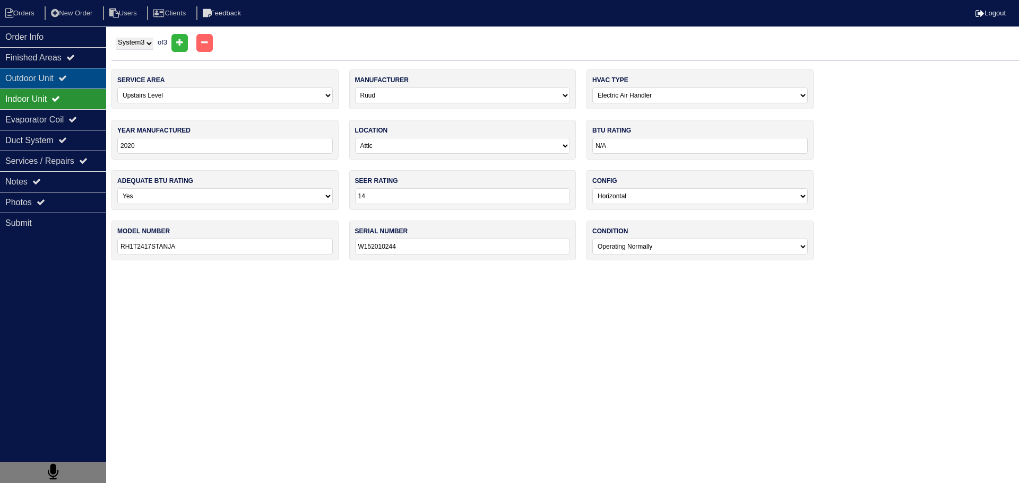
click at [65, 74] on div "Outdoor Unit" at bounding box center [53, 78] width 106 height 21
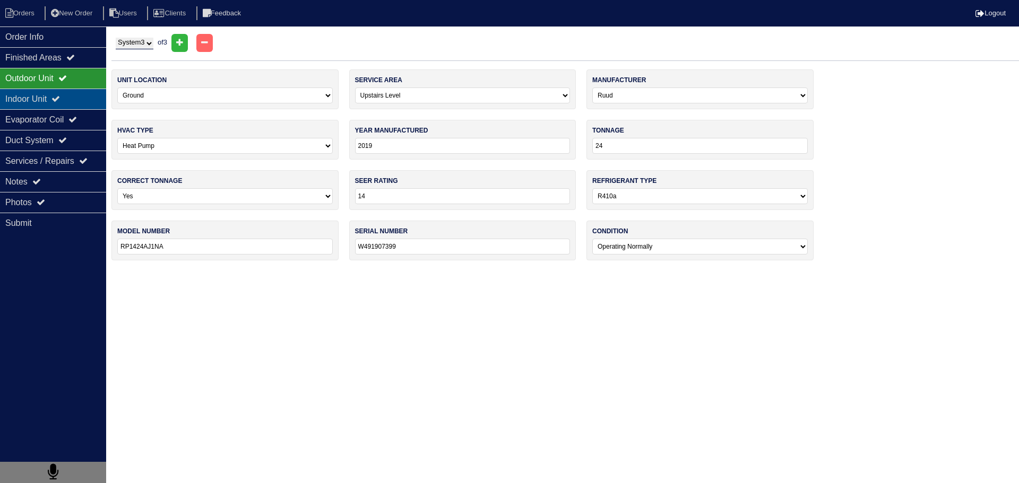
click at [79, 96] on div "Indoor Unit" at bounding box center [53, 99] width 106 height 21
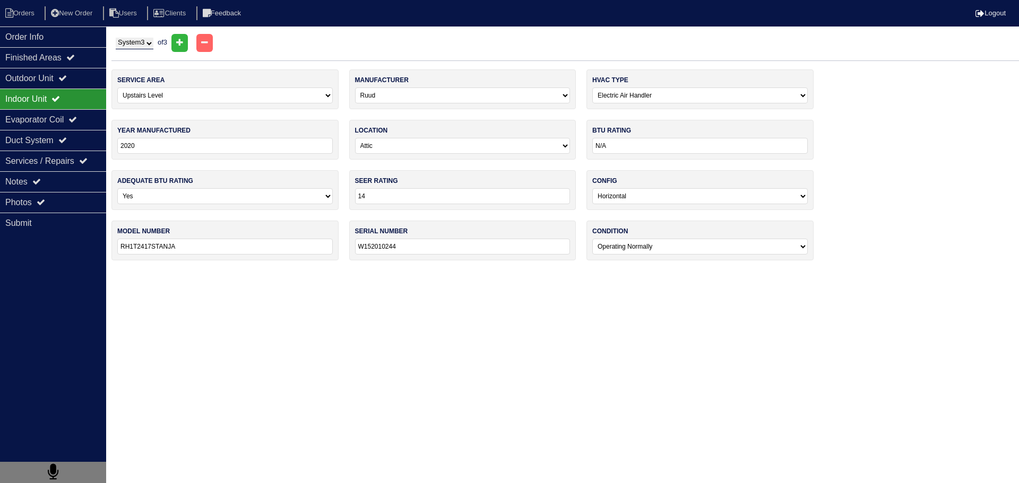
click at [26, 4] on nav "Orders New Order Users Clients Feedback Logout" at bounding box center [509, 13] width 1019 height 27
click at [27, 10] on li "Orders" at bounding box center [21, 13] width 43 height 14
select select "15"
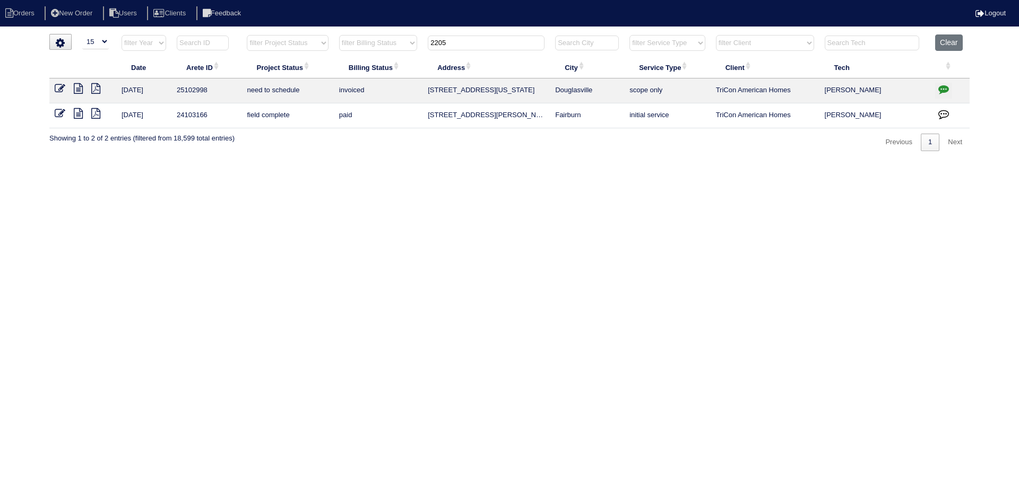
click at [471, 40] on input "2205" at bounding box center [486, 43] width 117 height 15
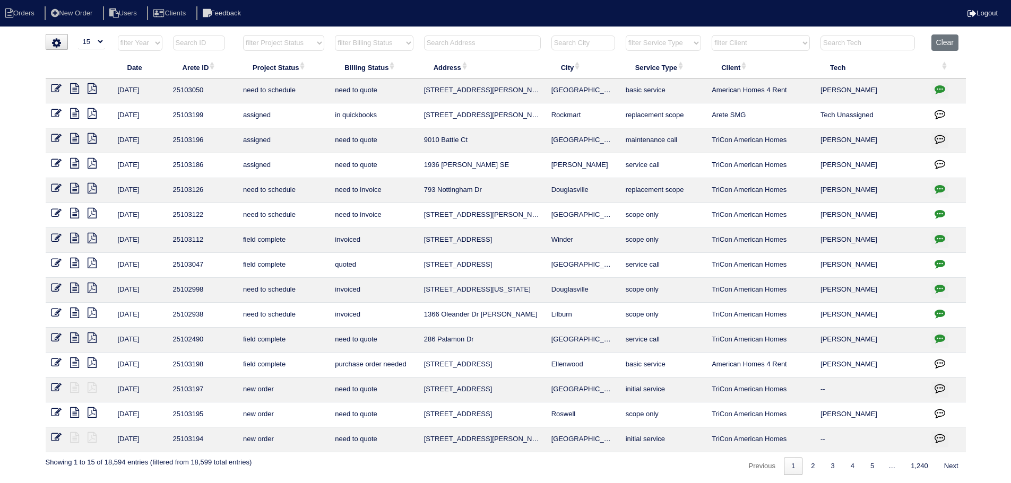
click at [460, 49] on input "text" at bounding box center [482, 43] width 117 height 15
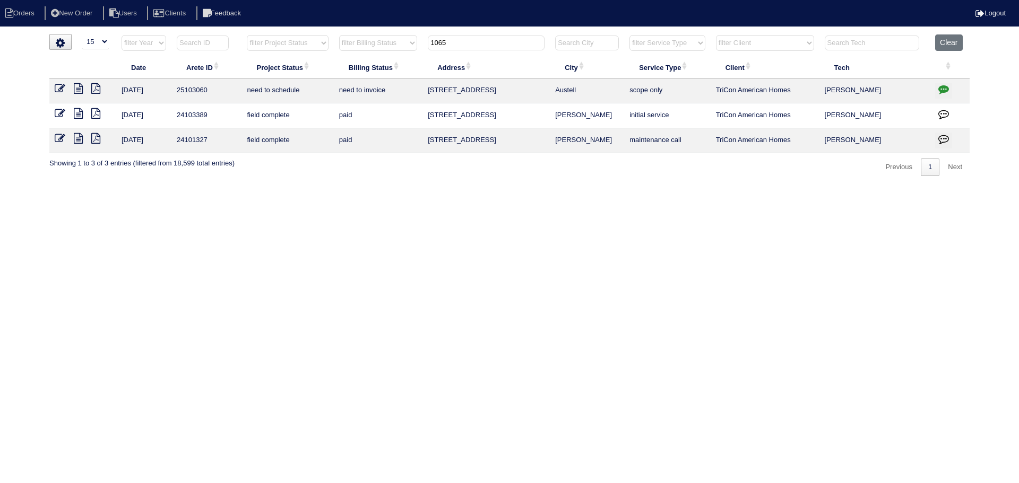
type input "1065"
click at [948, 89] on icon "button" at bounding box center [943, 89] width 11 height 11
type textarea "8/22/25 - Duct cleaning removed from quote per site super - Replace Main/Servic…"
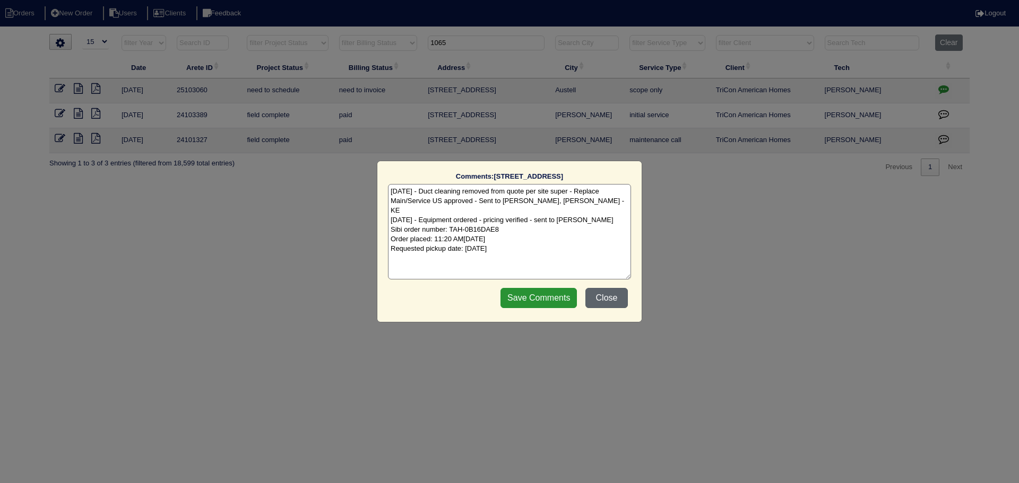
click at [599, 296] on button "Close" at bounding box center [606, 298] width 42 height 20
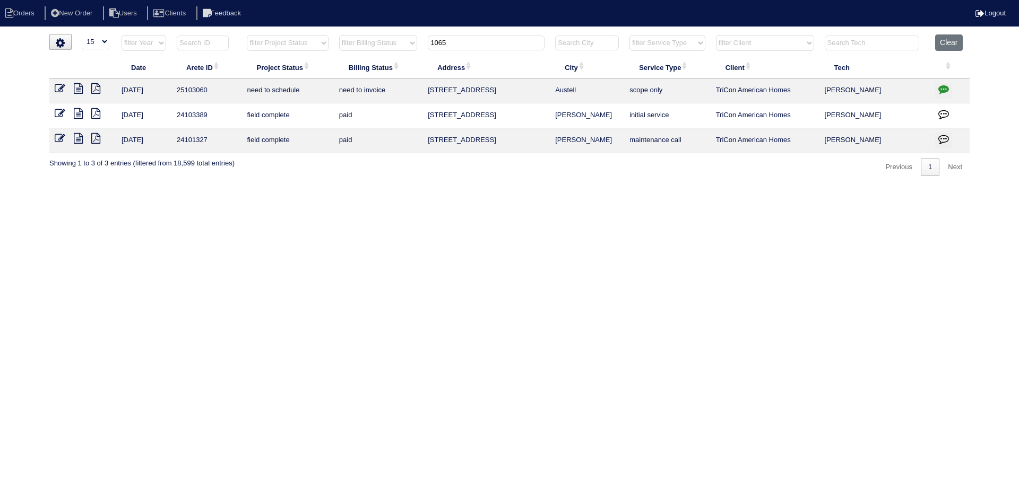
drag, startPoint x: 466, startPoint y: 45, endPoint x: 388, endPoint y: 51, distance: 78.3
click at [388, 51] on tr "filter Year -- Any Year -- 2025 2024 2023 2022 2021 2020 2019 filter Project St…" at bounding box center [509, 45] width 920 height 22
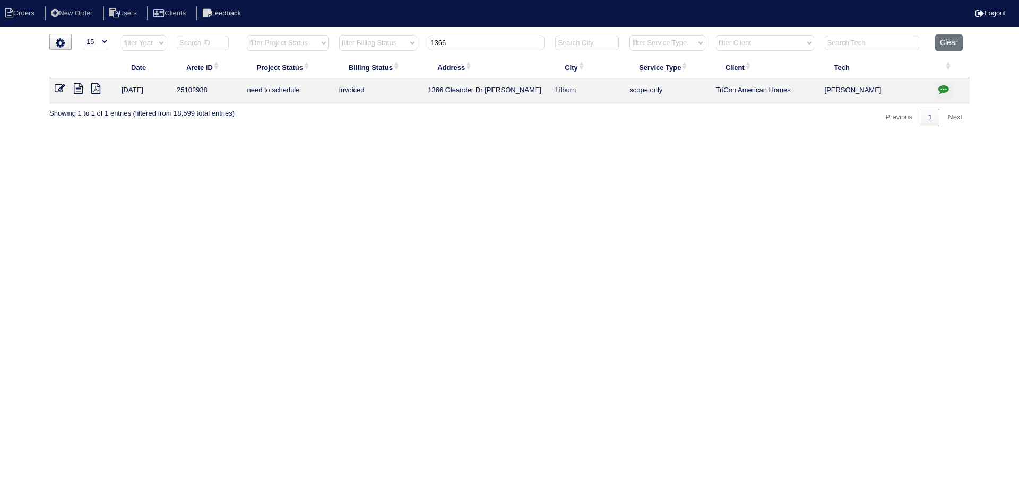
type input "1366"
click at [944, 89] on icon "button" at bounding box center [943, 89] width 11 height 11
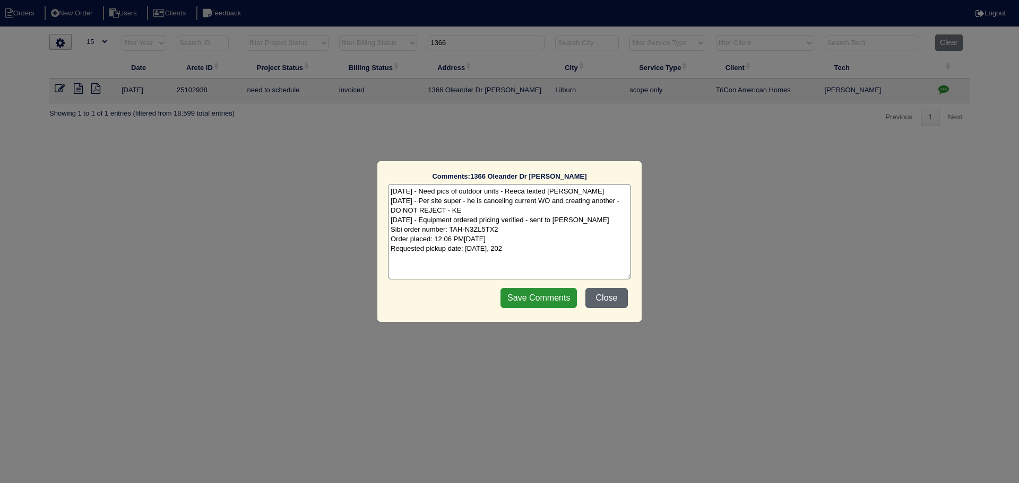
click at [593, 289] on button "Close" at bounding box center [606, 298] width 42 height 20
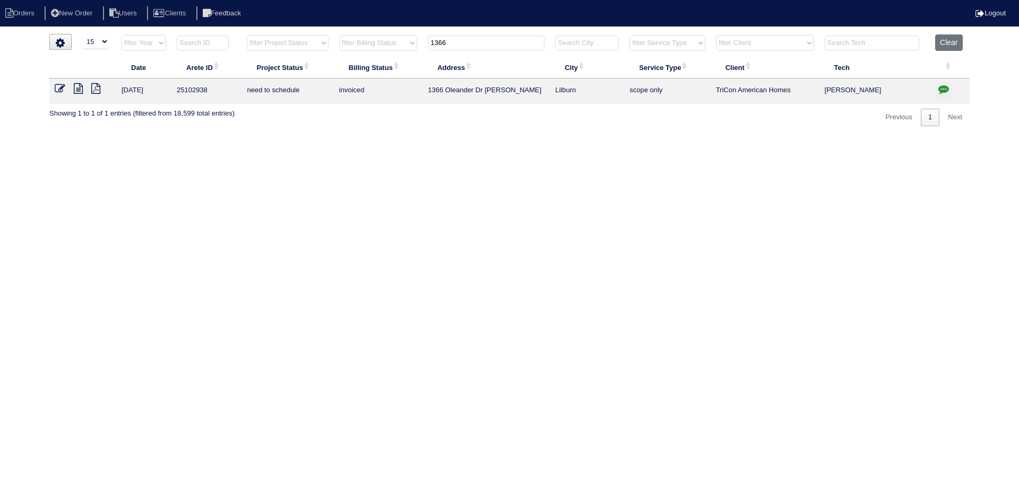
click at [77, 84] on icon at bounding box center [78, 88] width 9 height 11
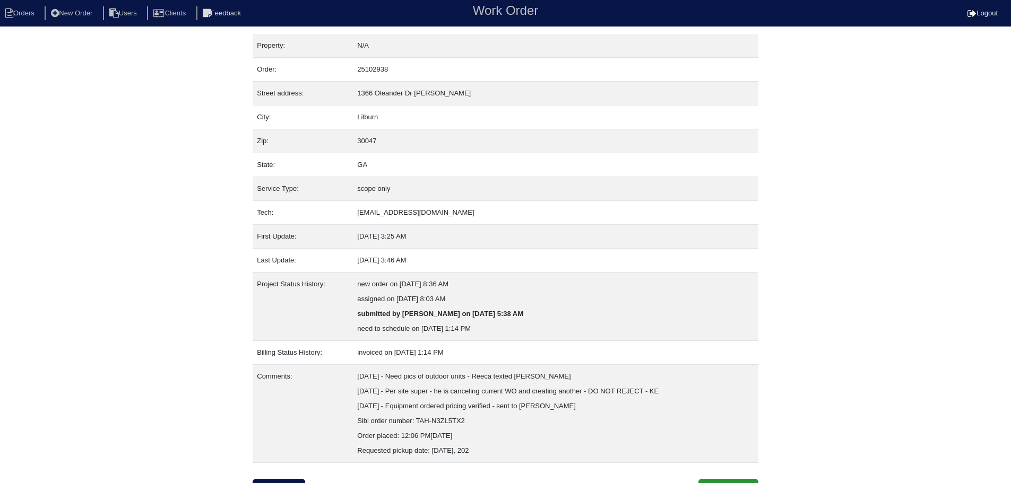
scroll to position [16, 0]
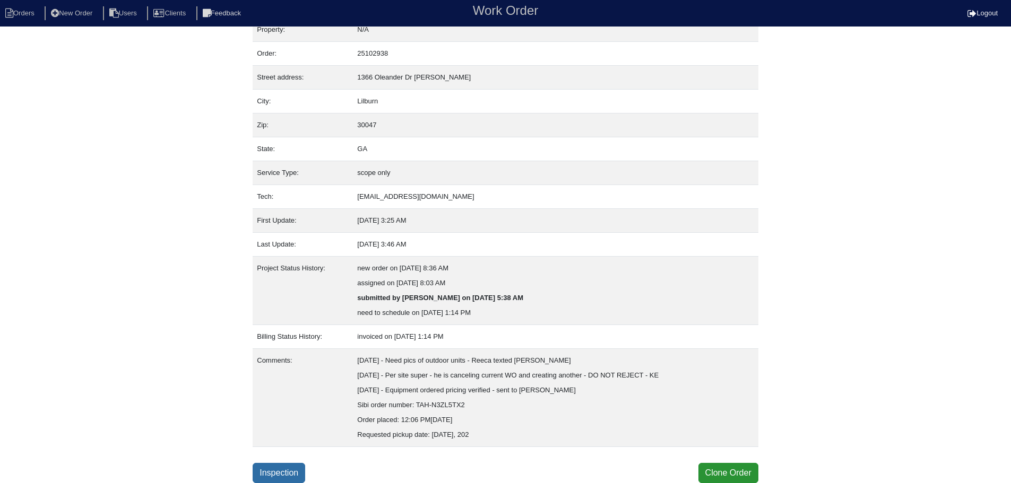
click at [292, 464] on div "Property: N/A Order: 25102938 Street address: [STREET_ADDRESS][PERSON_NAME] Cit…" at bounding box center [506, 250] width 506 height 465
click at [288, 473] on link "Inspection" at bounding box center [279, 473] width 53 height 20
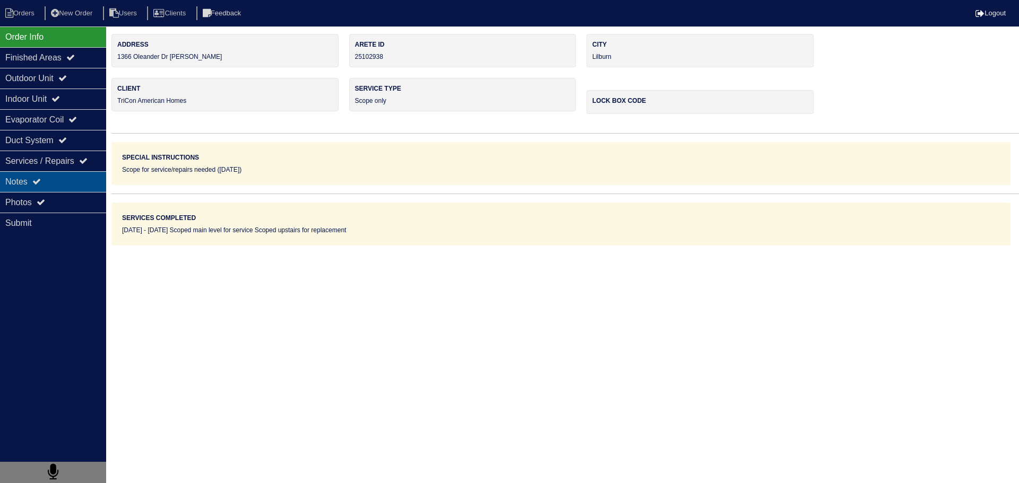
click at [45, 187] on div "Notes" at bounding box center [53, 181] width 106 height 21
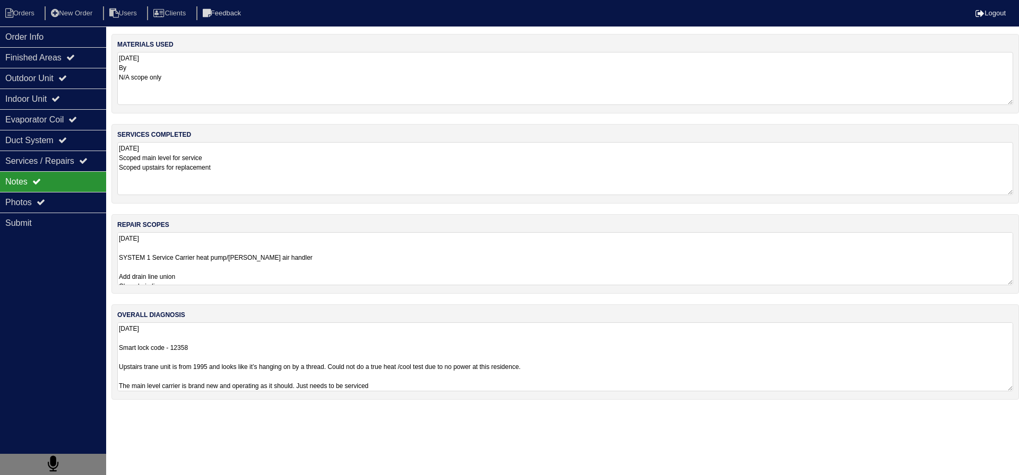
click at [292, 344] on textarea "[DATE] Smart lock code - 12358 Upstairs trane unit is from 1995 and looks like …" at bounding box center [565, 357] width 896 height 69
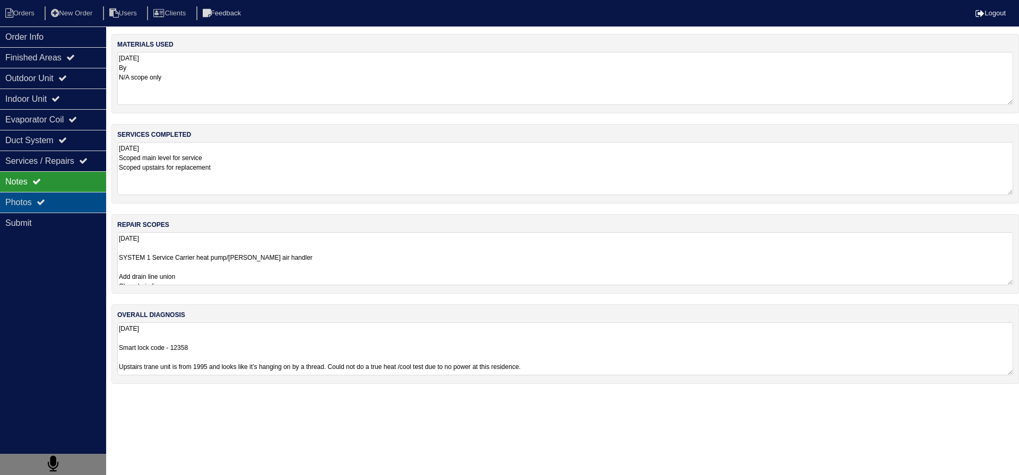
click at [73, 200] on div "Photos" at bounding box center [53, 202] width 106 height 21
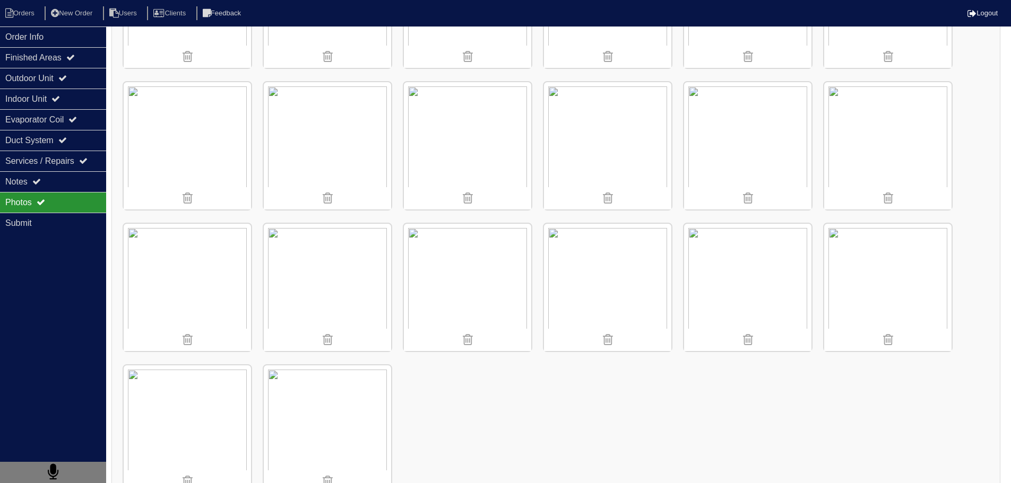
scroll to position [569, 0]
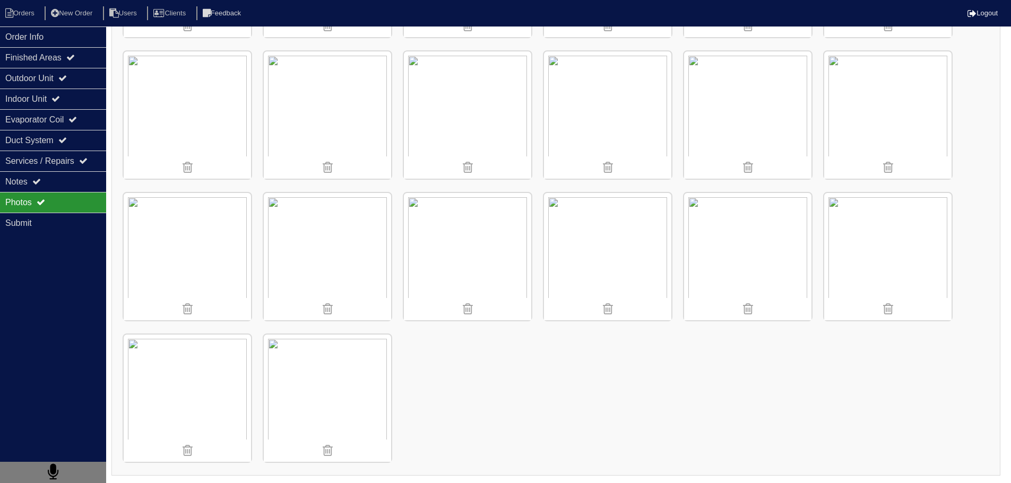
click at [54, 194] on div "Photos" at bounding box center [53, 202] width 106 height 21
click at [57, 185] on div "Notes" at bounding box center [53, 181] width 106 height 21
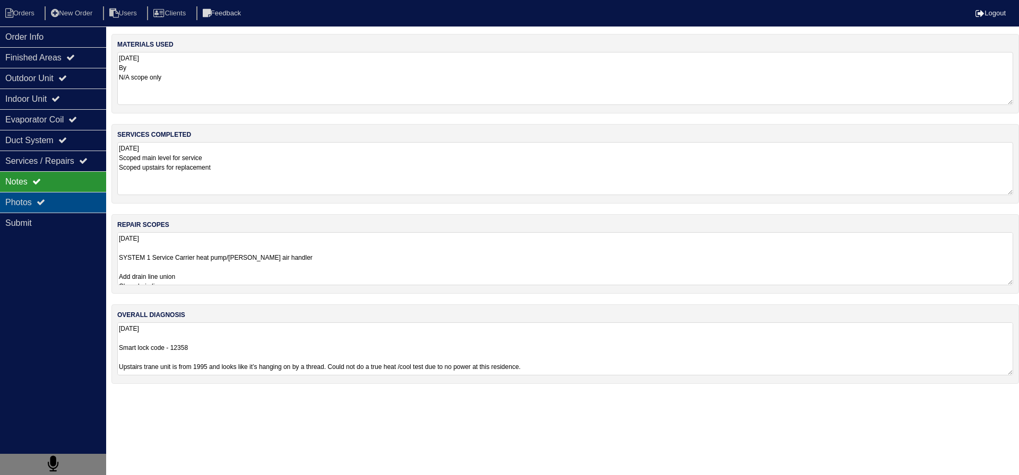
click at [52, 194] on div "Photos" at bounding box center [53, 202] width 106 height 21
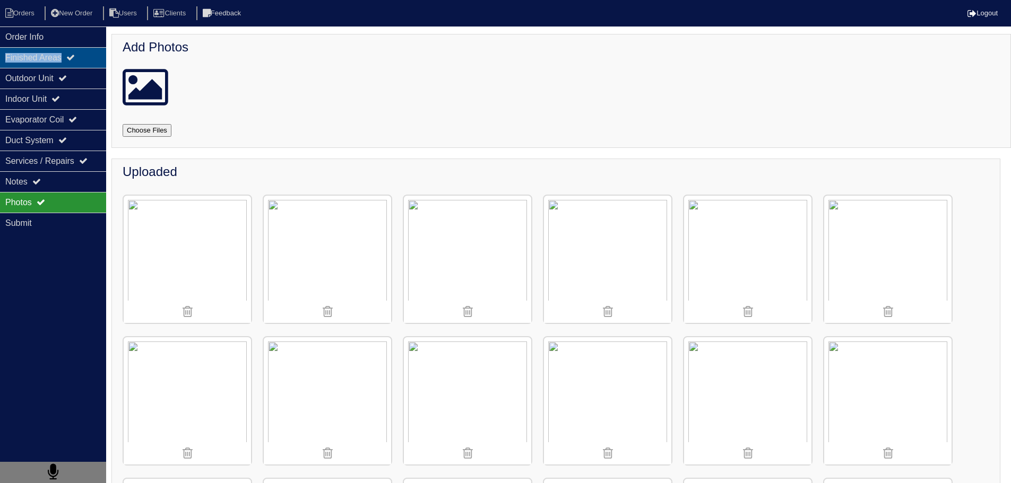
click at [68, 47] on div "Order Info Finished Areas Outdoor Unit Indoor Unit Evaporator Coil Duct System …" at bounding box center [53, 268] width 106 height 483
click at [68, 47] on div "Finished Areas" at bounding box center [53, 57] width 106 height 21
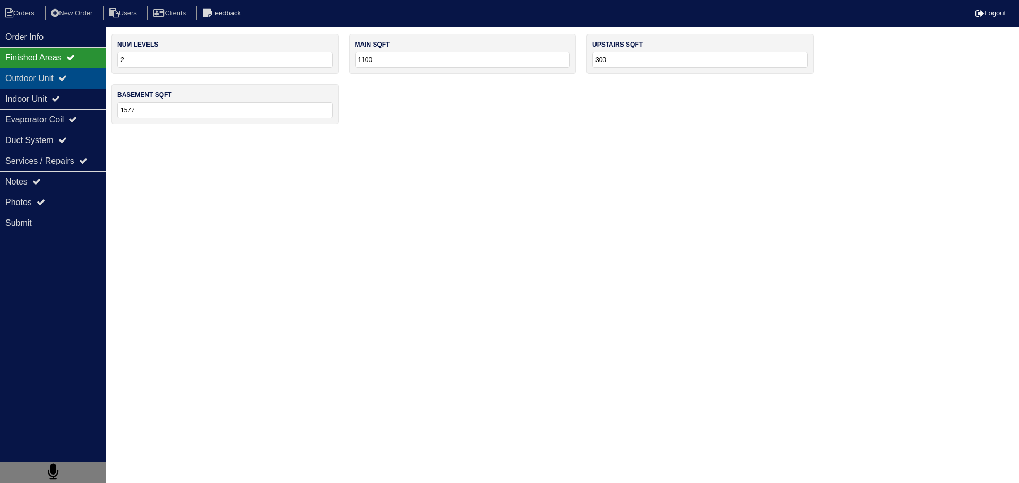
click at [64, 85] on div "Outdoor Unit" at bounding box center [53, 78] width 106 height 21
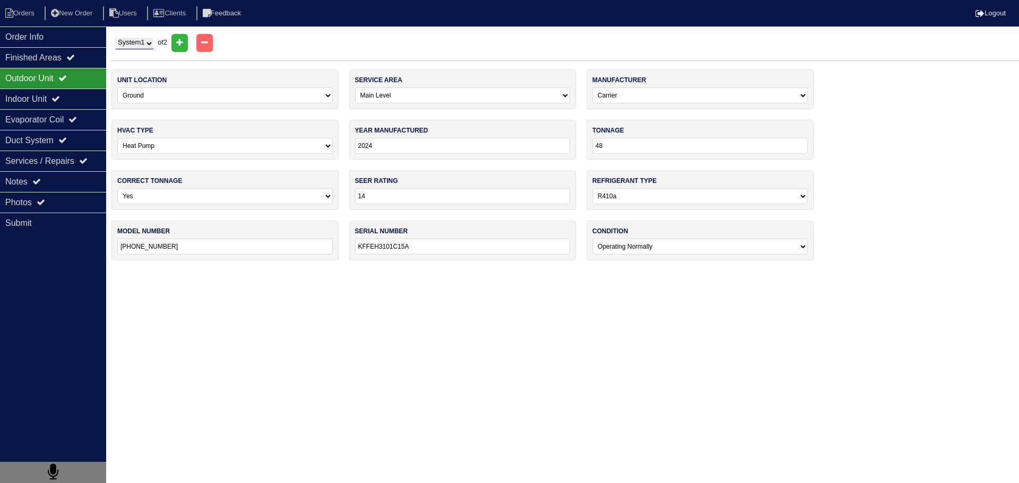
click at [140, 44] on select "System 1 System 2" at bounding box center [135, 44] width 38 height 12
select select "2"
click at [116, 38] on select "System 1 System 2" at bounding box center [135, 44] width 38 height 12
select select "1"
select select "Trane"
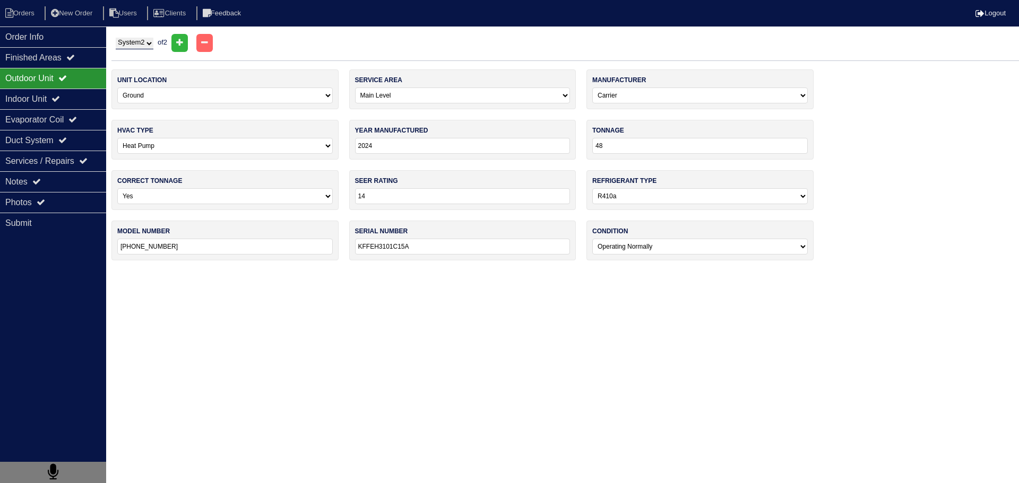
type input "1995"
type input "24"
select select "0"
type input "TWX024C100A1"
type input "K08283815"
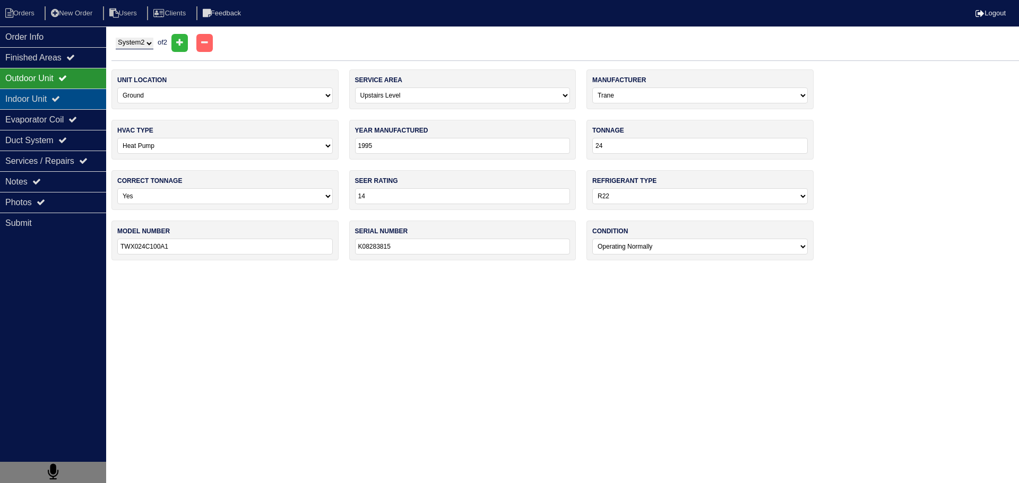
click at [68, 100] on div "Indoor Unit" at bounding box center [53, 99] width 106 height 21
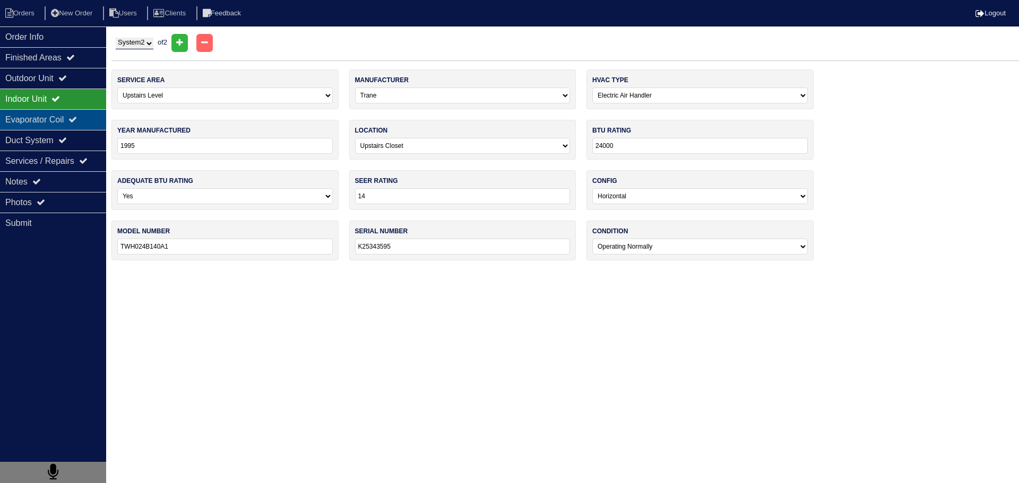
click at [74, 114] on div "Evaporator Coil" at bounding box center [53, 119] width 106 height 21
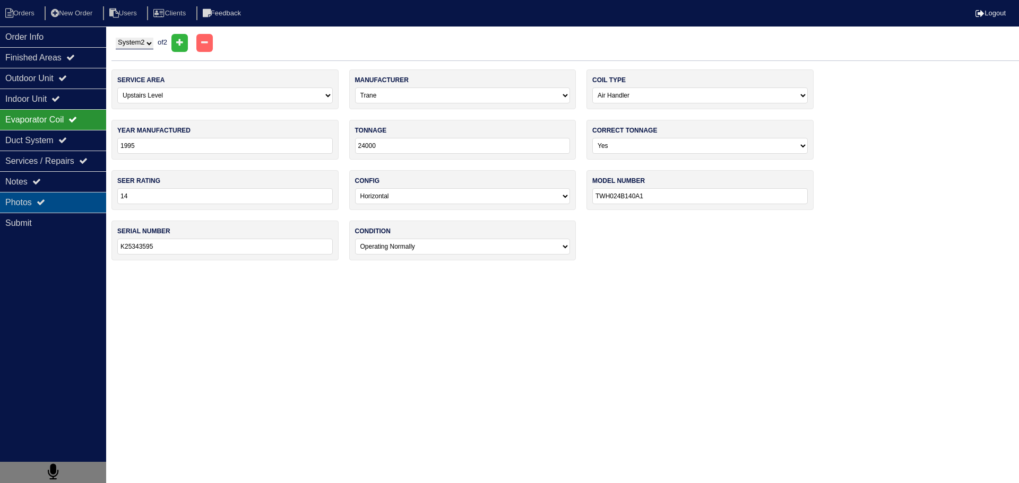
click at [42, 209] on div "Photos" at bounding box center [53, 202] width 106 height 21
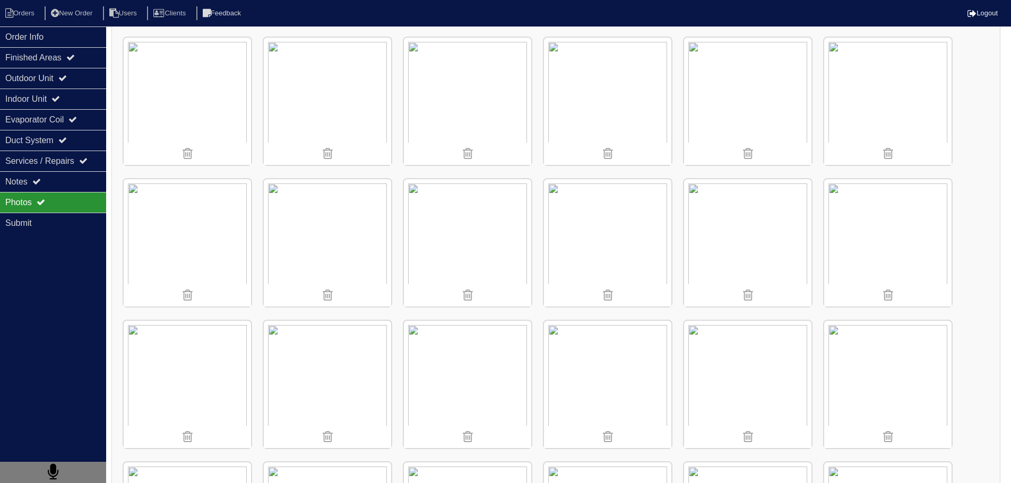
scroll to position [531, 0]
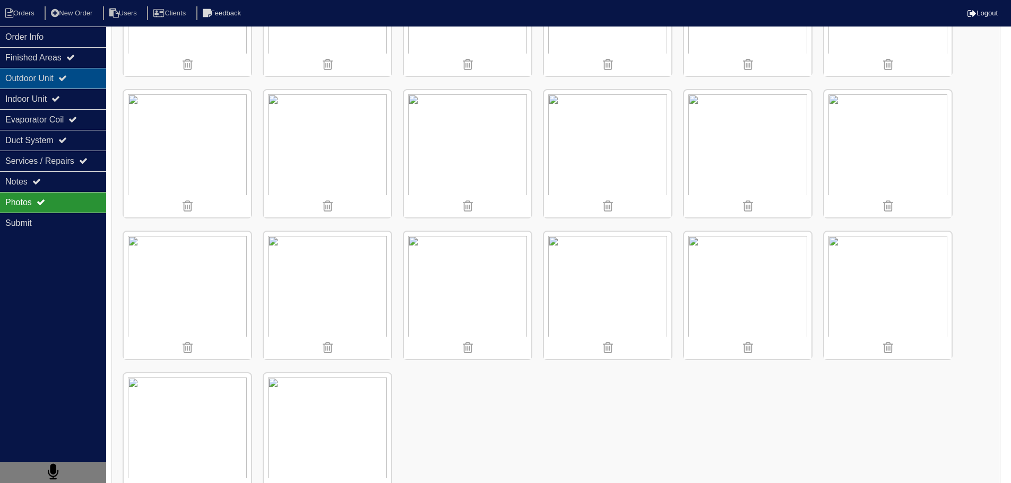
click at [52, 84] on div "Outdoor Unit" at bounding box center [53, 78] width 106 height 21
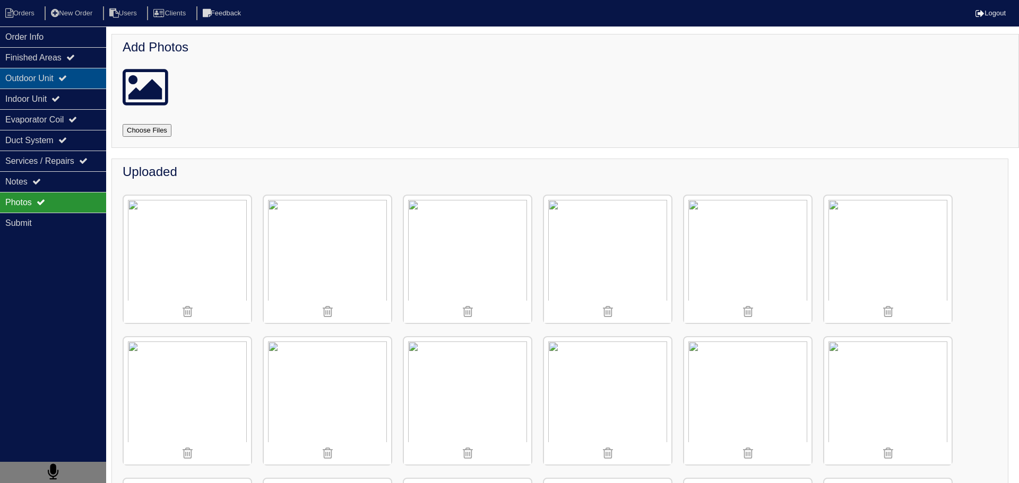
select select "2"
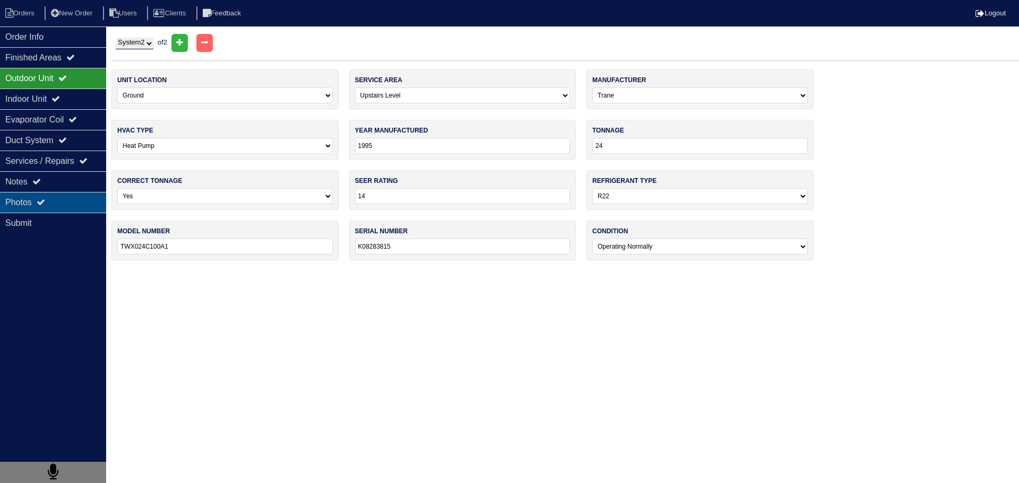
drag, startPoint x: 66, startPoint y: 201, endPoint x: 86, endPoint y: 197, distance: 20.5
click at [67, 200] on div "Photos" at bounding box center [53, 202] width 106 height 21
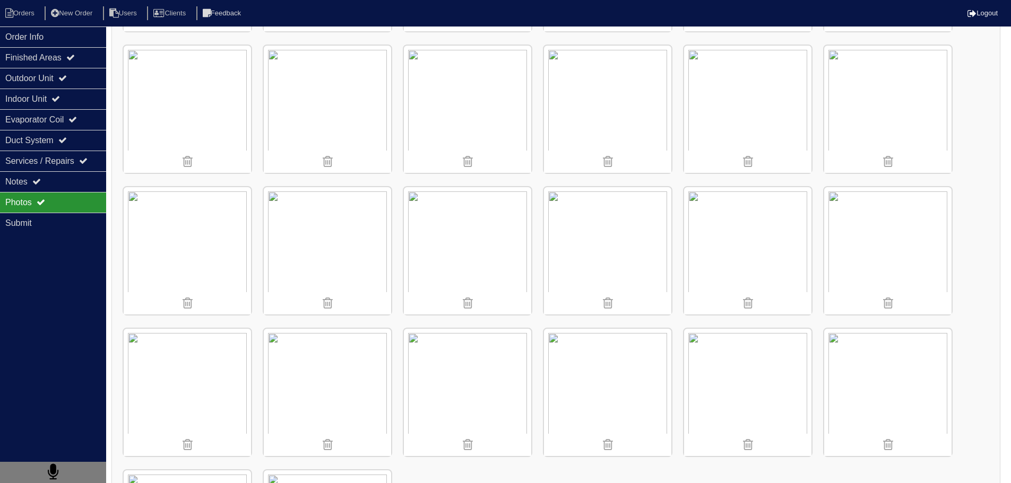
scroll to position [410, 0]
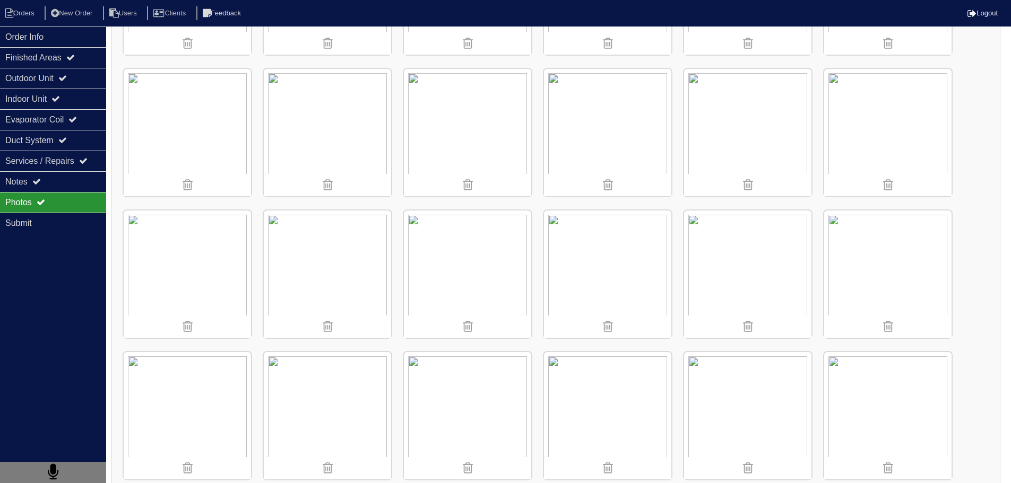
click at [887, 250] on img at bounding box center [887, 274] width 127 height 127
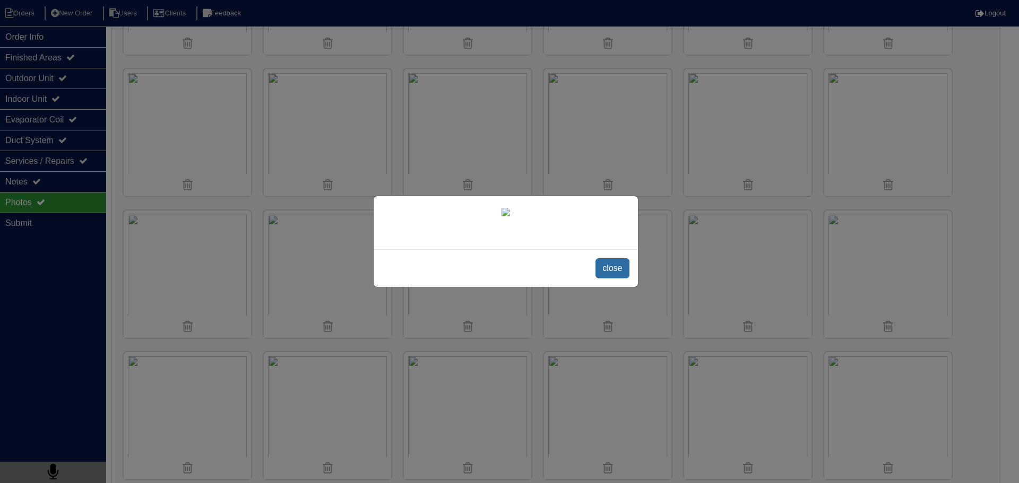
click at [606, 279] on span "close" at bounding box center [611, 268] width 33 height 20
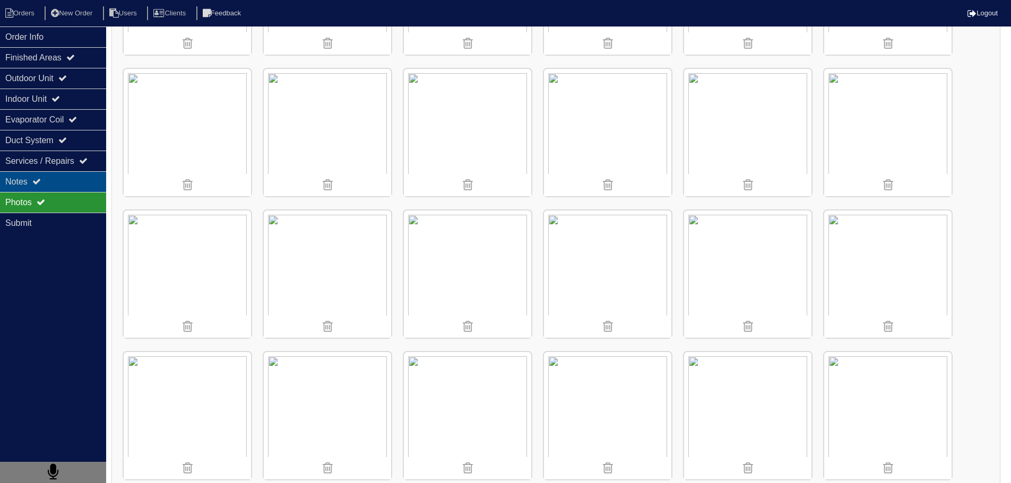
click at [64, 179] on div "Notes" at bounding box center [53, 181] width 106 height 21
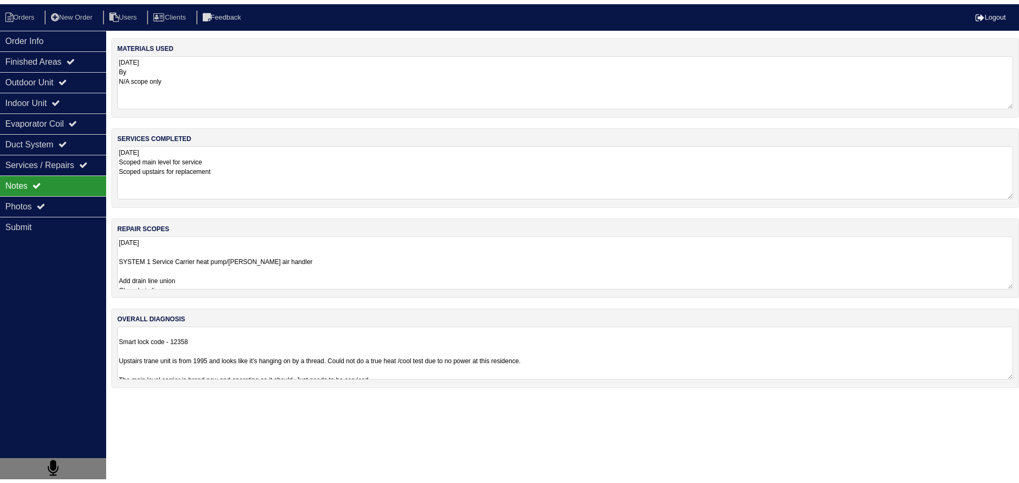
scroll to position [0, 0]
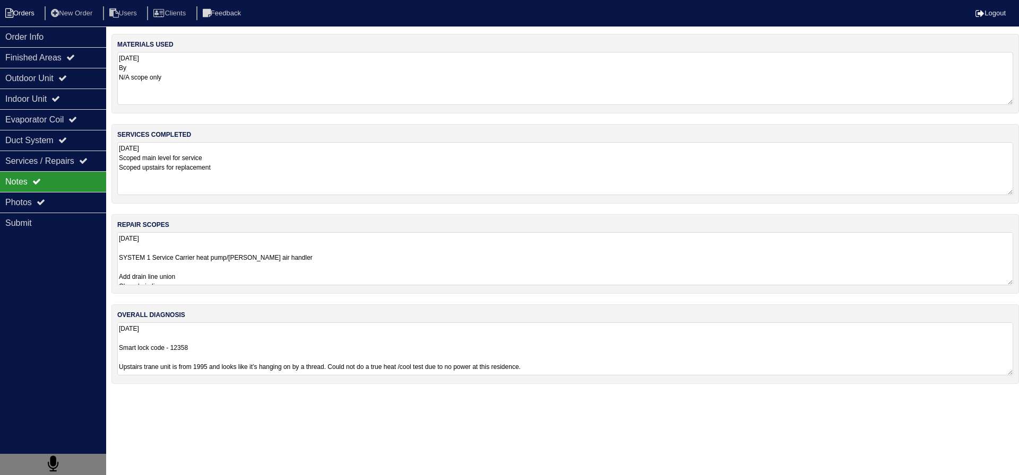
click at [20, 11] on li "Orders" at bounding box center [21, 13] width 43 height 14
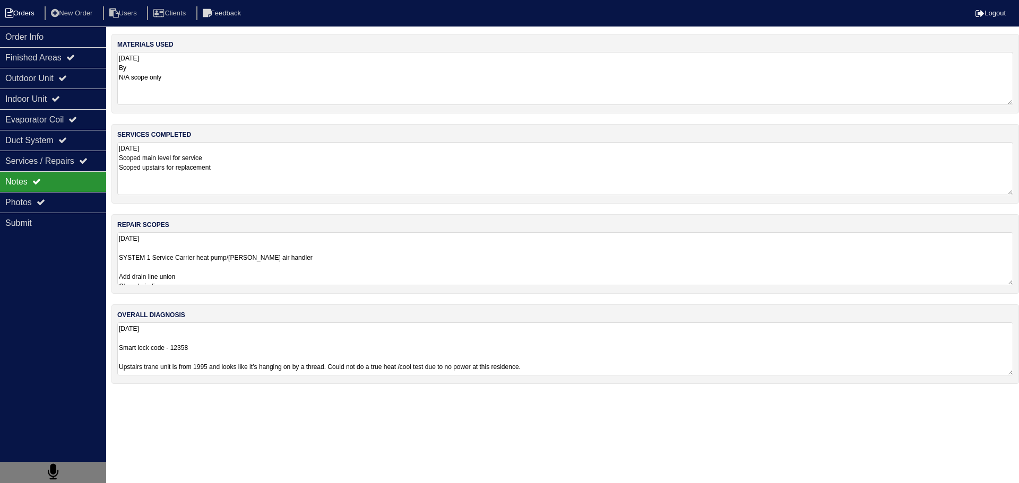
select select "15"
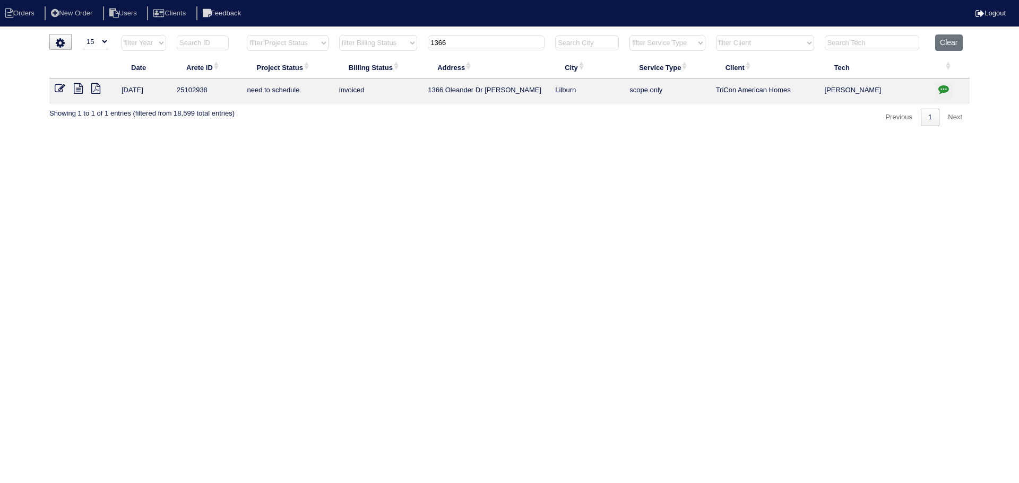
click at [942, 86] on icon "button" at bounding box center [943, 89] width 11 height 11
type textarea "8/12/25 - Need pics of outdoor units - Reeca texted Matthew - KE 8/28/25 - Per …"
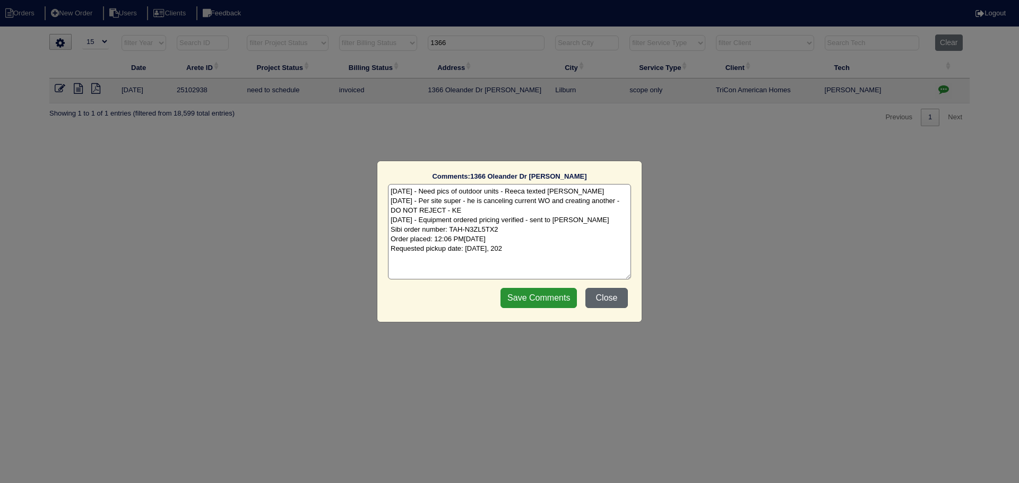
click at [605, 305] on button "Close" at bounding box center [606, 298] width 42 height 20
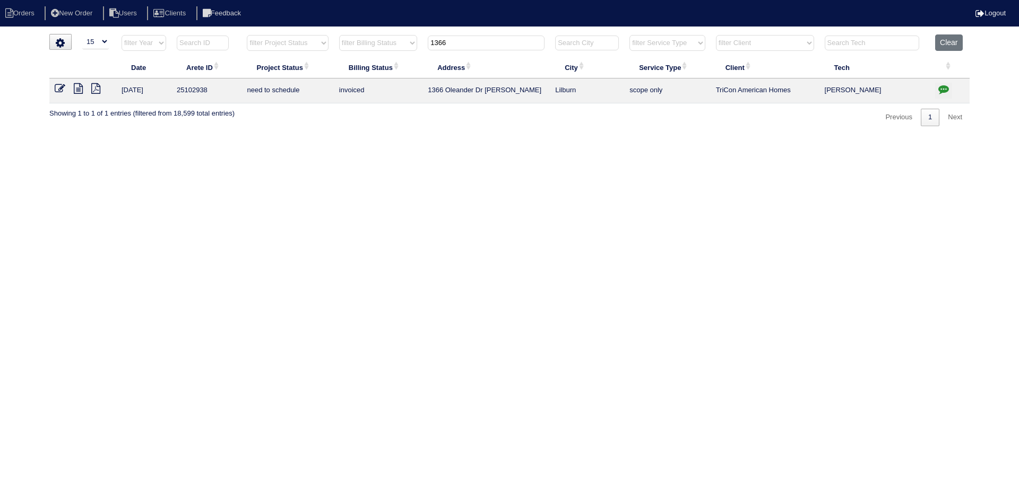
click at [81, 85] on icon at bounding box center [78, 88] width 9 height 11
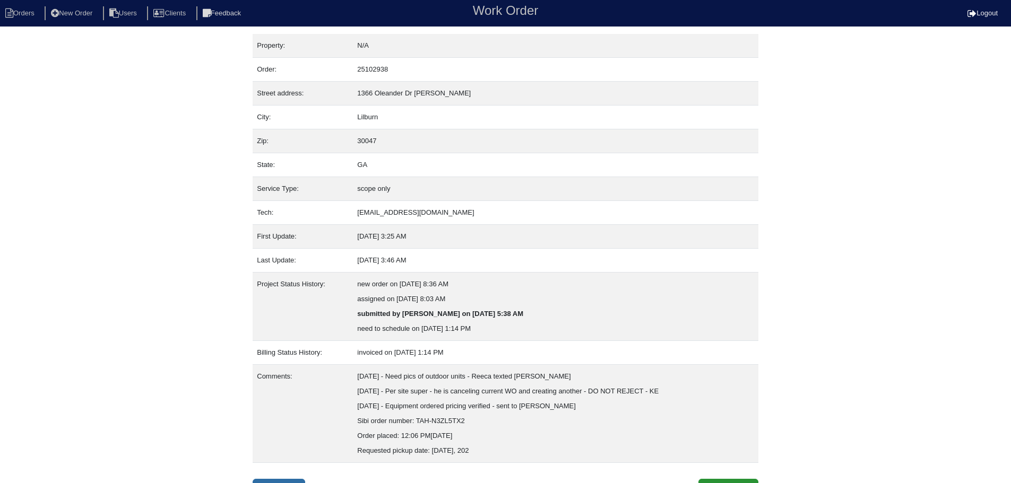
scroll to position [16, 0]
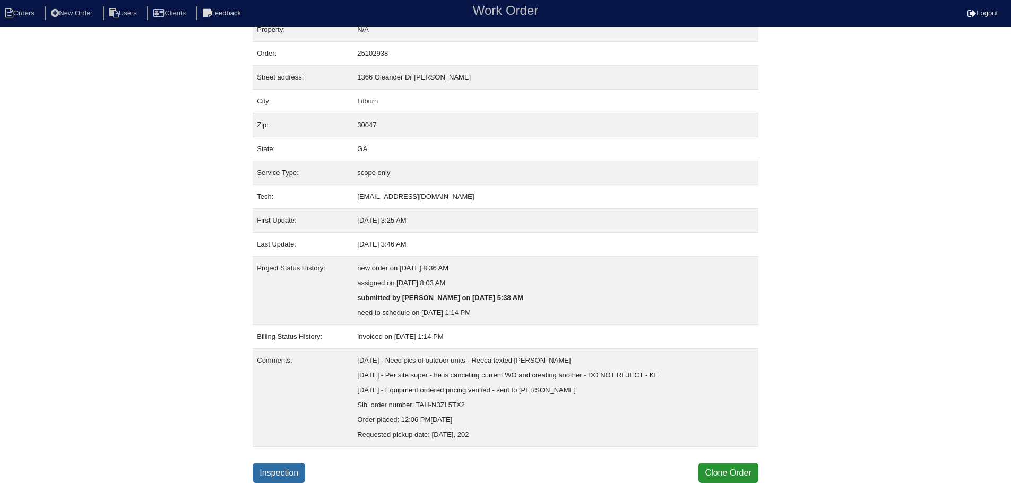
click at [296, 481] on link "Inspection" at bounding box center [279, 473] width 53 height 20
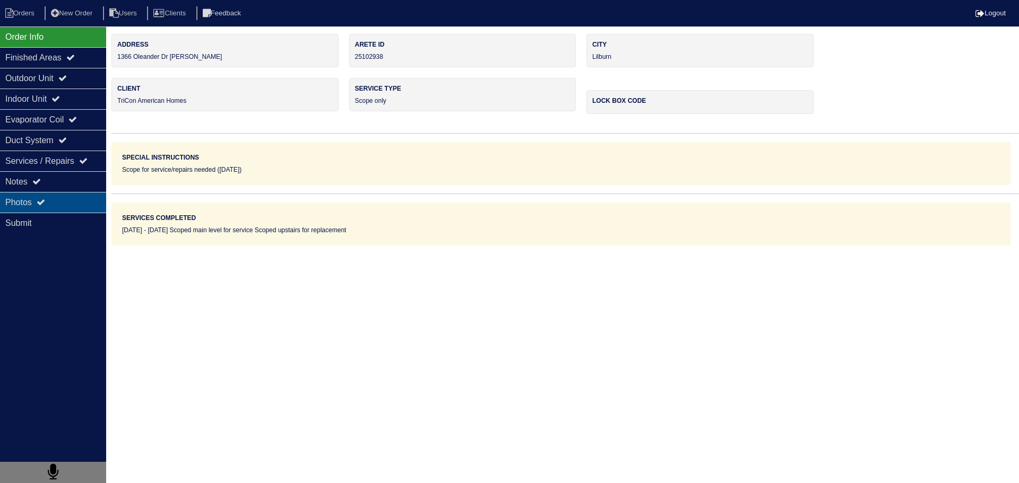
click at [44, 201] on icon at bounding box center [41, 202] width 8 height 8
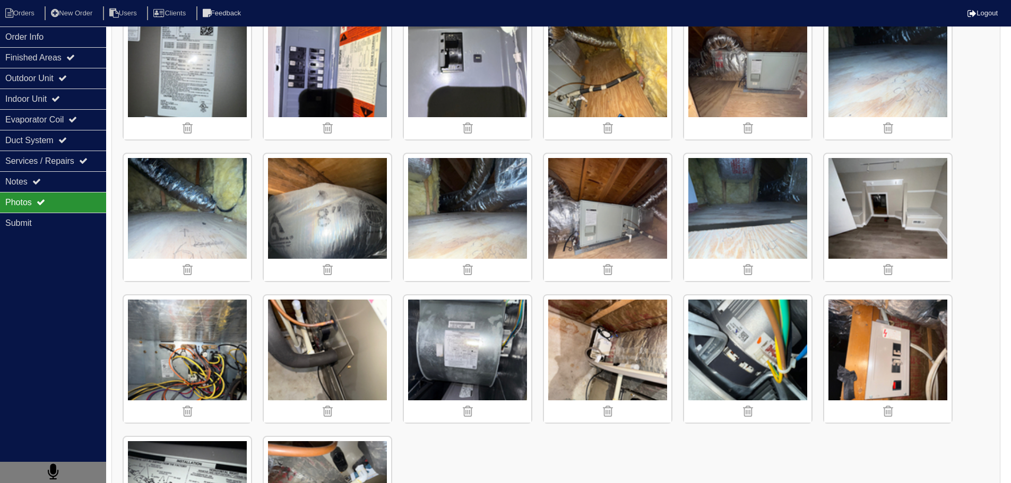
scroll to position [478, 0]
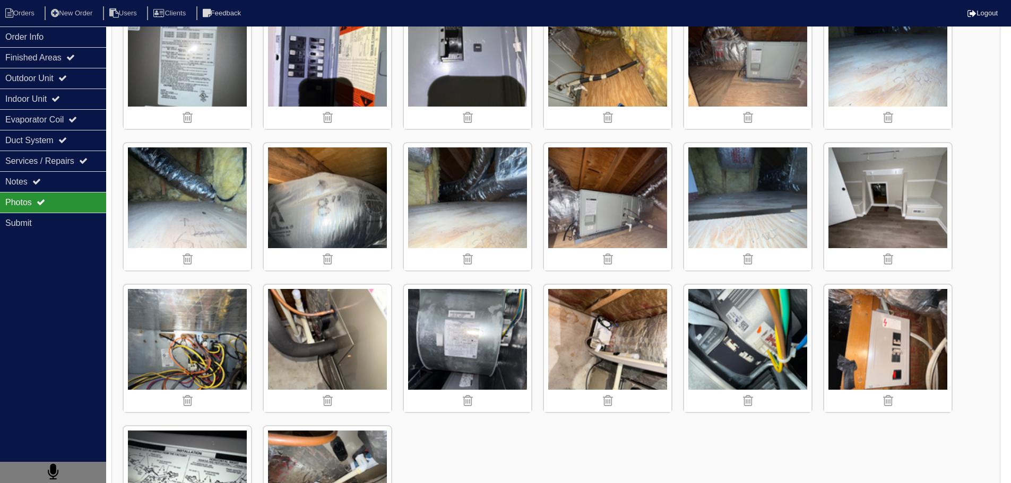
click at [705, 102] on img at bounding box center [747, 65] width 127 height 127
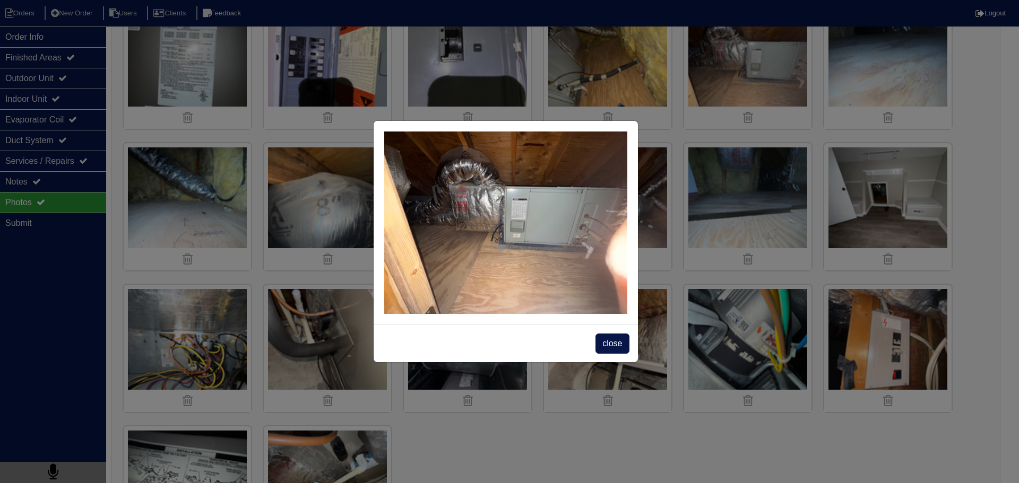
click at [594, 343] on div "close" at bounding box center [506, 344] width 264 height 38
click at [601, 343] on span "close" at bounding box center [611, 344] width 33 height 20
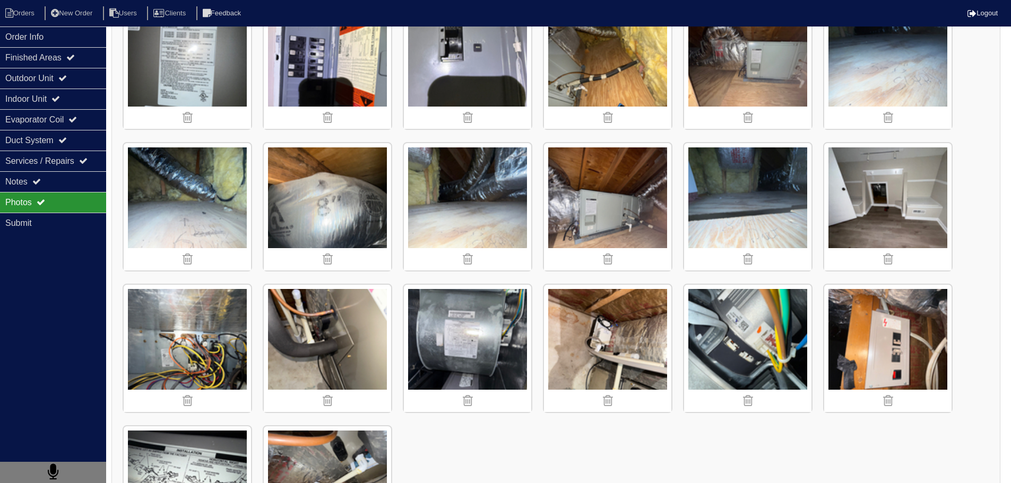
drag, startPoint x: 385, startPoint y: 326, endPoint x: 67, endPoint y: 314, distance: 318.1
click at [83, 339] on div "Order Info Finished Areas Outdoor Unit Indoor Unit Evaporator Coil Duct System …" at bounding box center [53, 268] width 106 height 483
click at [77, 87] on div "Outdoor Unit" at bounding box center [53, 78] width 106 height 21
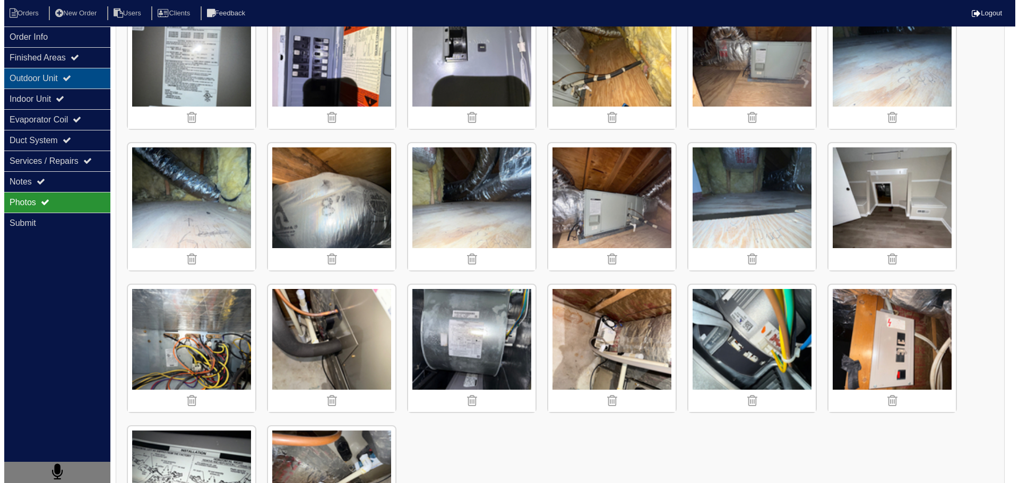
scroll to position [0, 0]
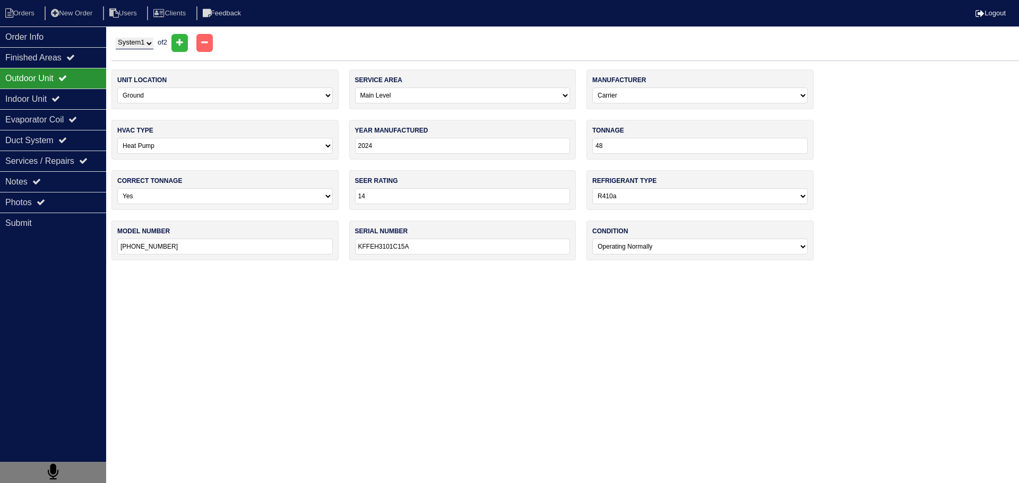
click at [155, 50] on div "System 1 System 2 of 2" at bounding box center [564, 43] width 907 height 18
select select "2"
click at [116, 38] on select "System 1 System 2" at bounding box center [135, 44] width 38 height 12
select select "1"
select select "Trane"
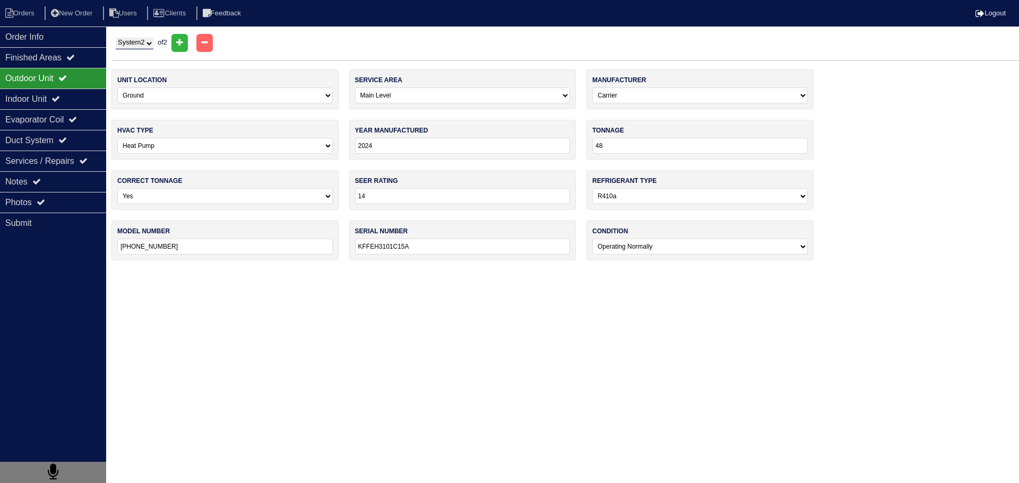
type input "1995"
type input "24"
select select "0"
type input "TWX024C100A1"
type input "K08283815"
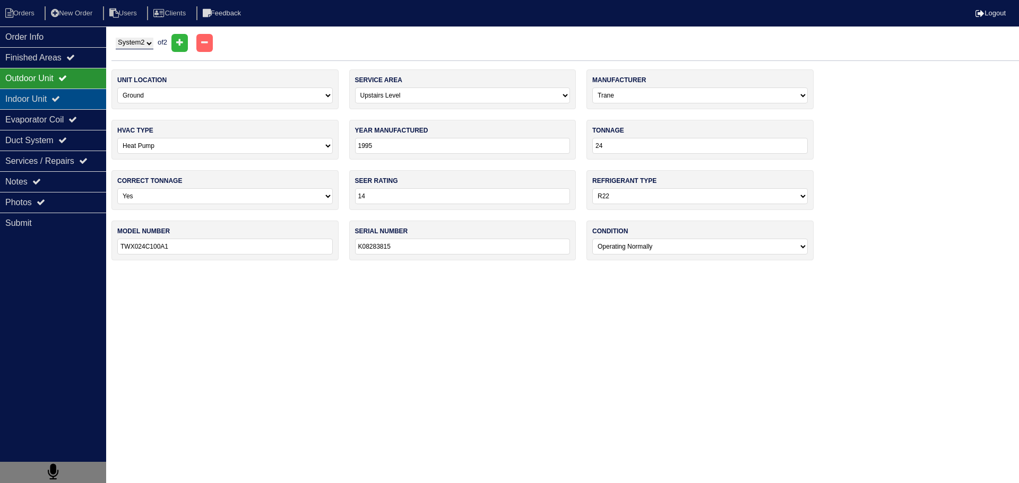
click at [82, 91] on div "Indoor Unit" at bounding box center [53, 99] width 106 height 21
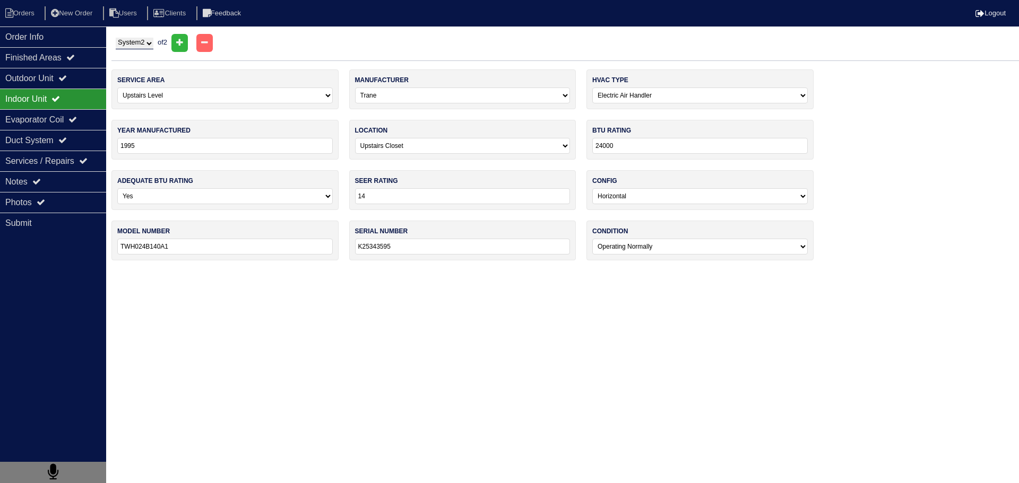
drag, startPoint x: 94, startPoint y: 94, endPoint x: 97, endPoint y: 82, distance: 12.6
click at [94, 94] on div "Indoor Unit" at bounding box center [53, 99] width 106 height 21
click at [98, 76] on div "Outdoor Unit" at bounding box center [53, 78] width 106 height 21
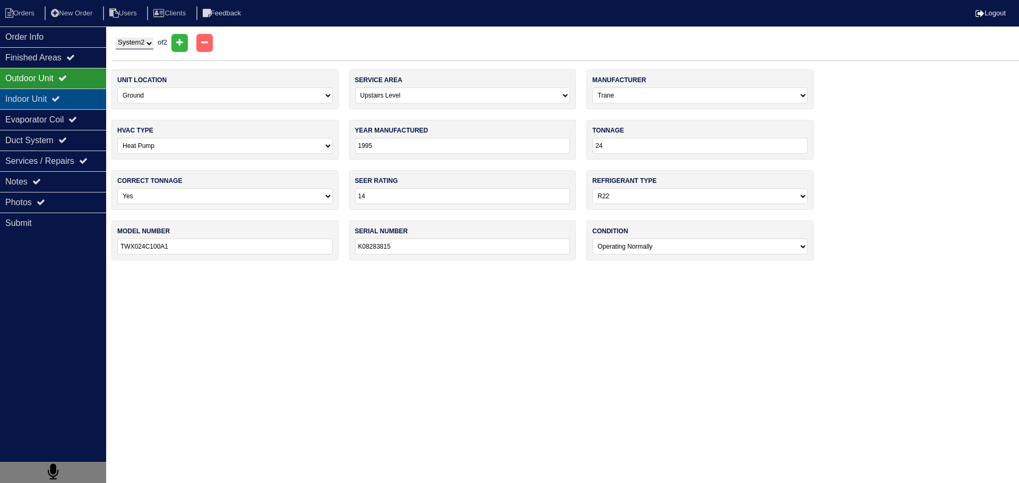
click at [76, 106] on div "Indoor Unit" at bounding box center [53, 99] width 106 height 21
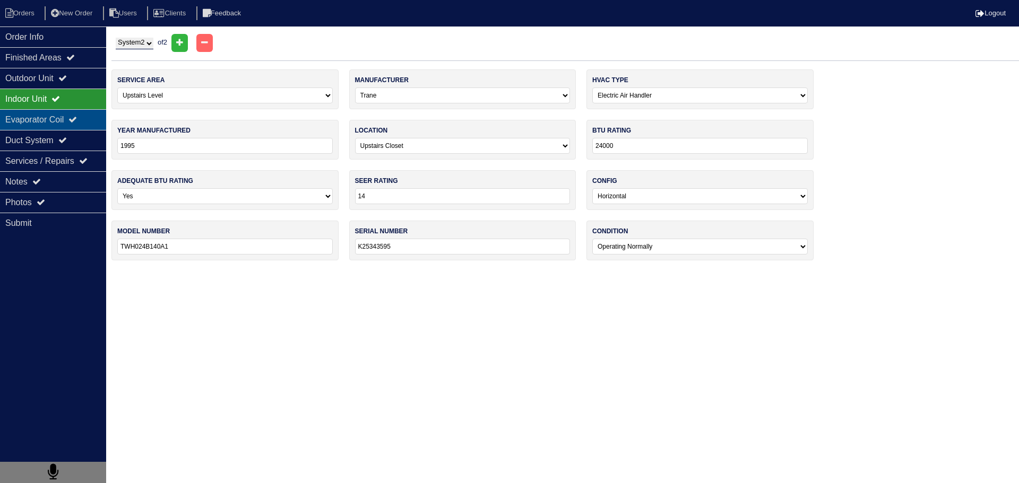
click at [87, 121] on div "Evaporator Coil" at bounding box center [53, 119] width 106 height 21
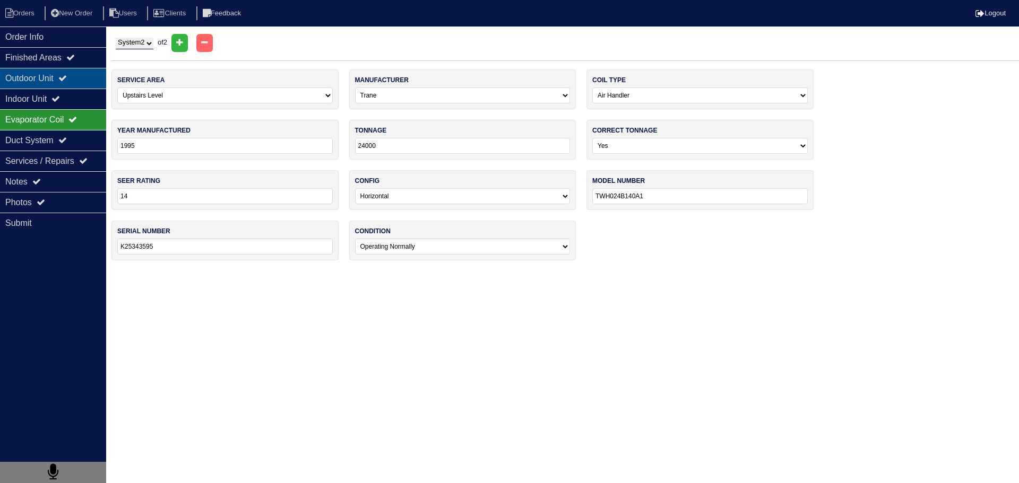
click at [89, 80] on div "Outdoor Unit" at bounding box center [53, 78] width 106 height 21
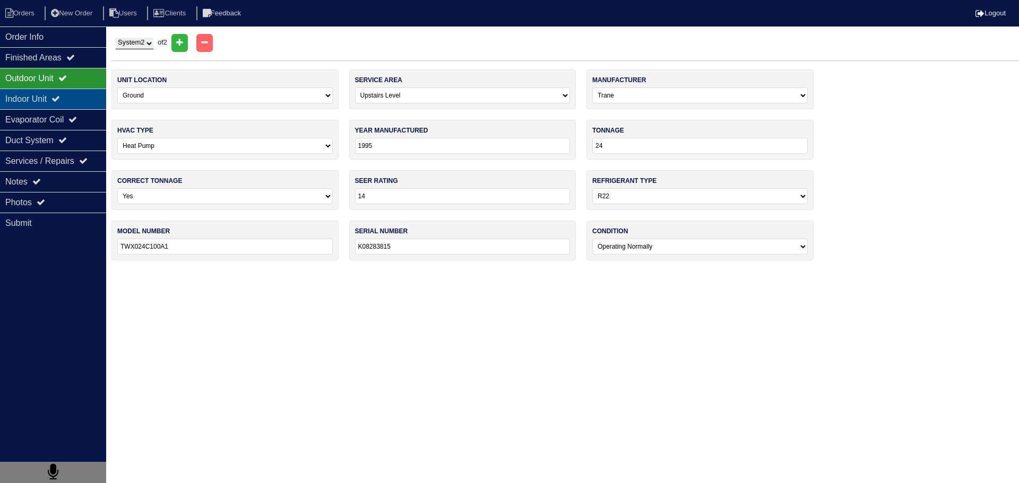
click at [81, 101] on div "Indoor Unit" at bounding box center [53, 99] width 106 height 21
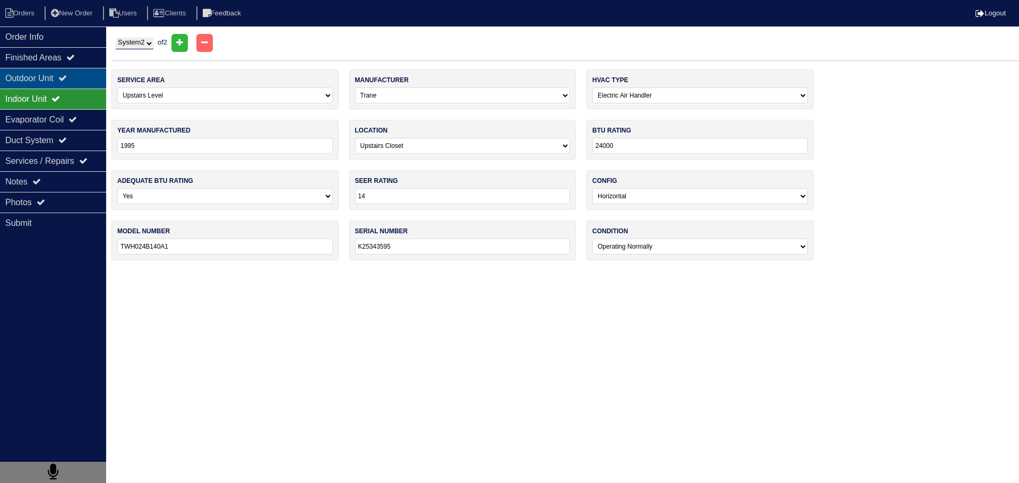
click at [81, 83] on div "Outdoor Unit" at bounding box center [53, 78] width 106 height 21
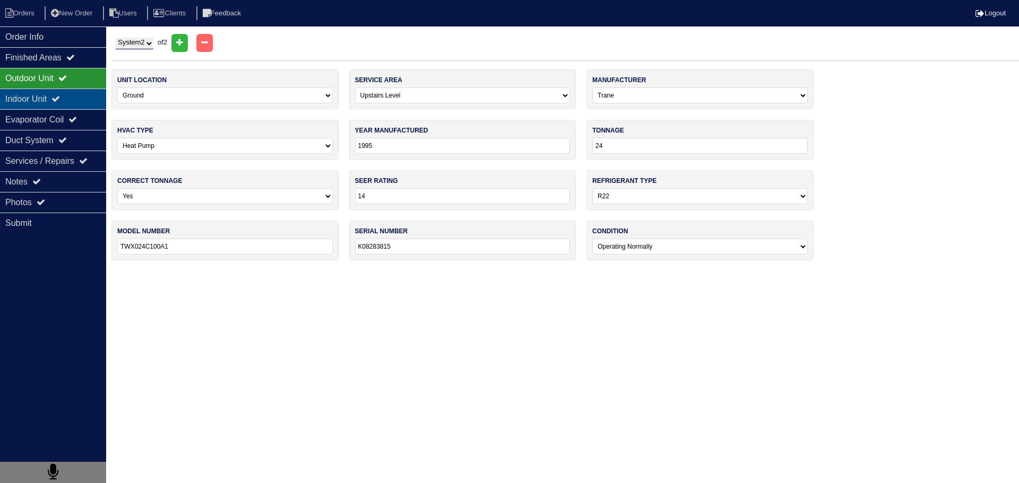
click at [83, 96] on div "Indoor Unit" at bounding box center [53, 99] width 106 height 21
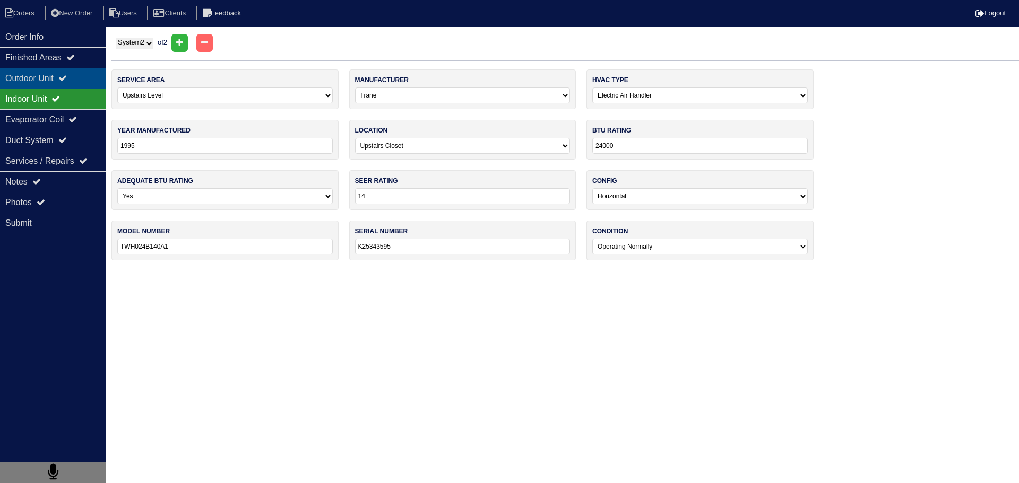
click at [85, 76] on div "Outdoor Unit" at bounding box center [53, 78] width 106 height 21
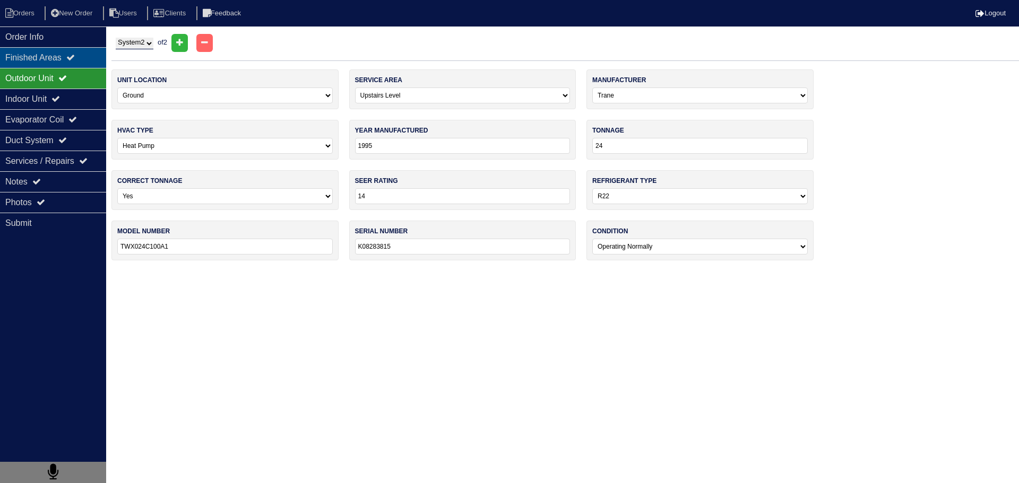
click at [63, 55] on div "Finished Areas" at bounding box center [53, 57] width 106 height 21
click at [53, 38] on div "Order Info" at bounding box center [53, 37] width 106 height 21
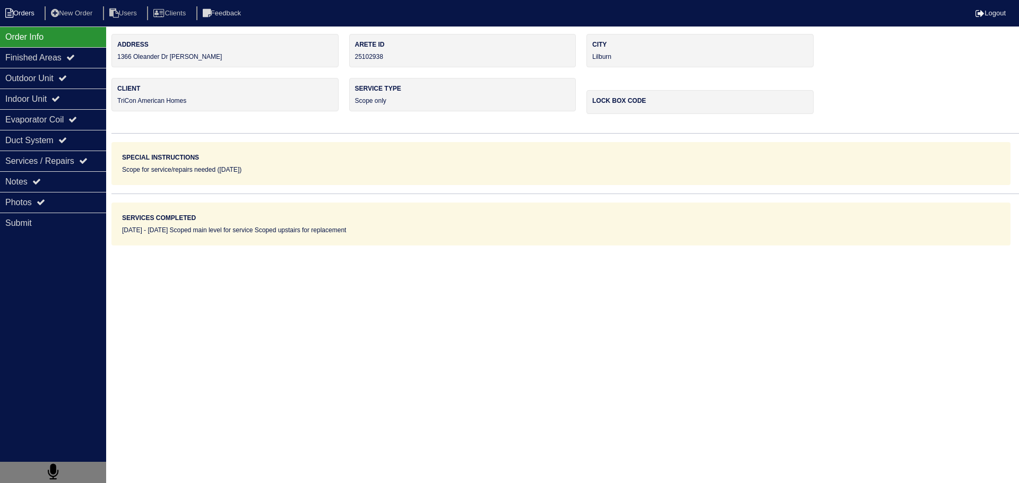
click at [23, 13] on li "Orders" at bounding box center [21, 13] width 43 height 14
select select "15"
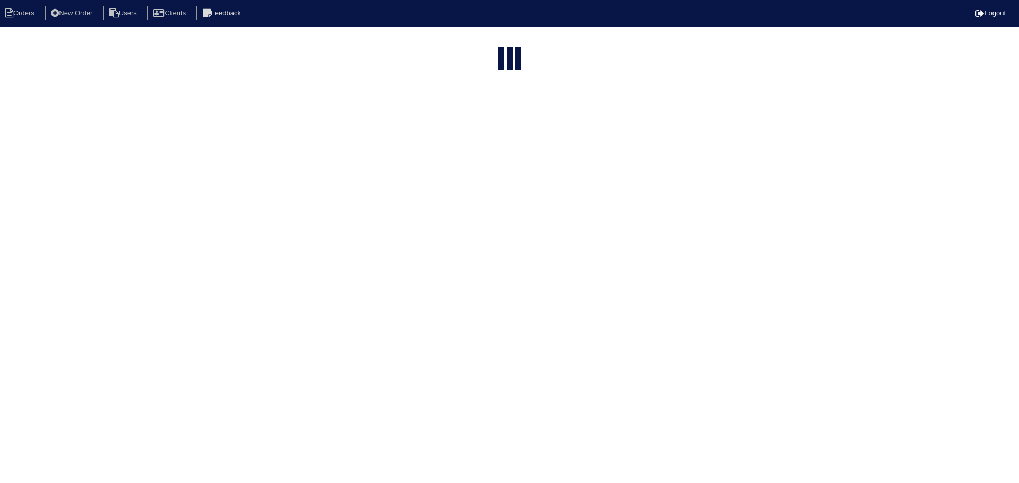
type input "1366"
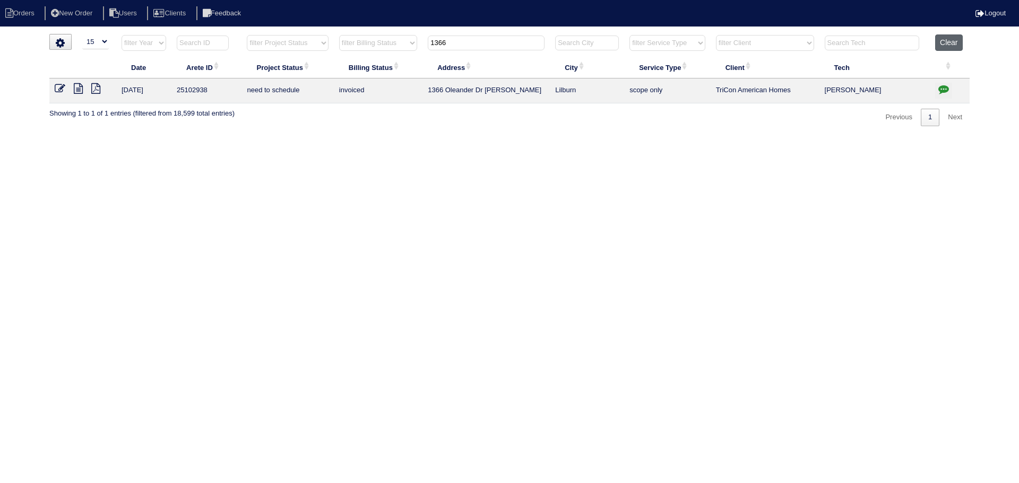
click at [948, 42] on button "Clear" at bounding box center [948, 42] width 27 height 16
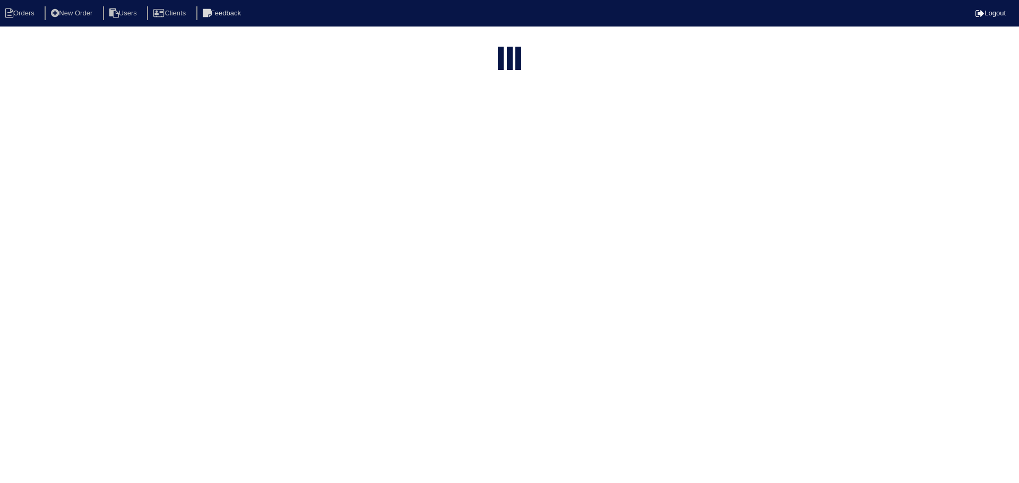
select select "15"
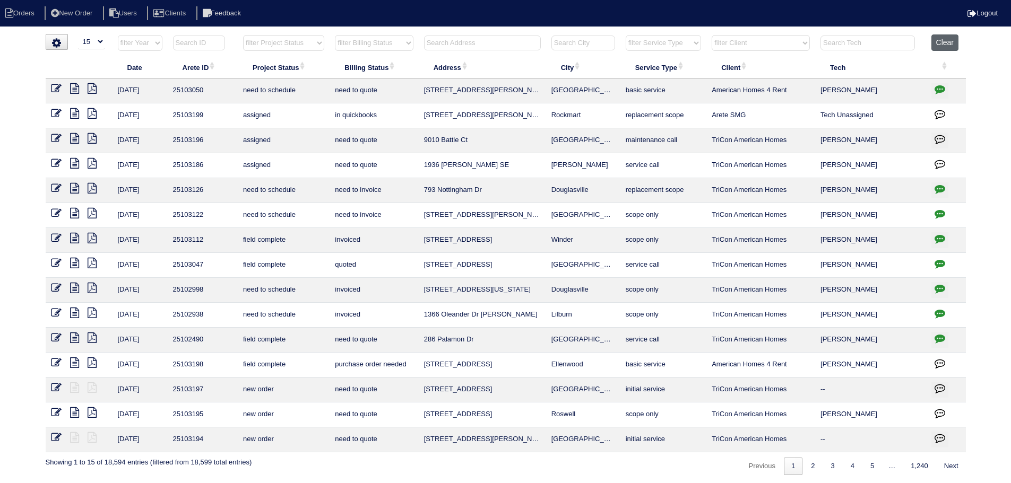
click at [946, 43] on button "Clear" at bounding box center [944, 42] width 27 height 16
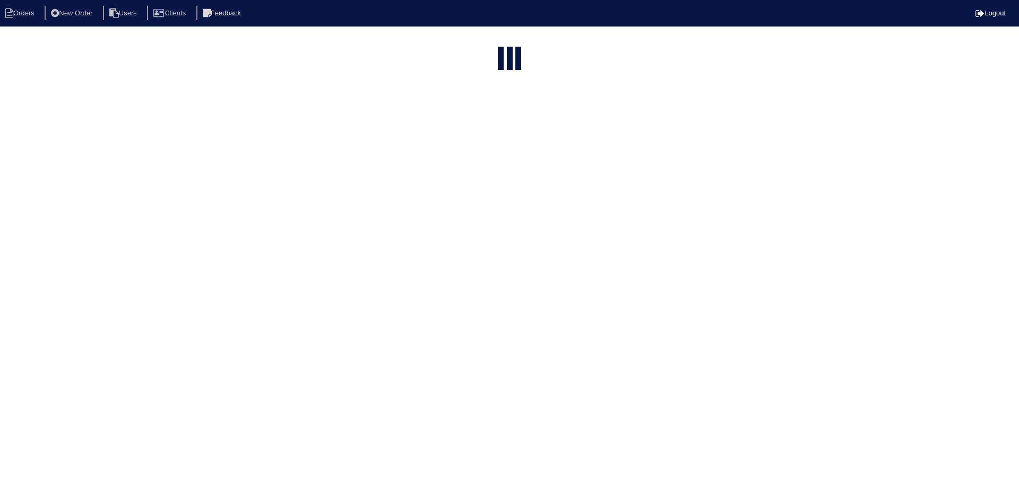
select select "15"
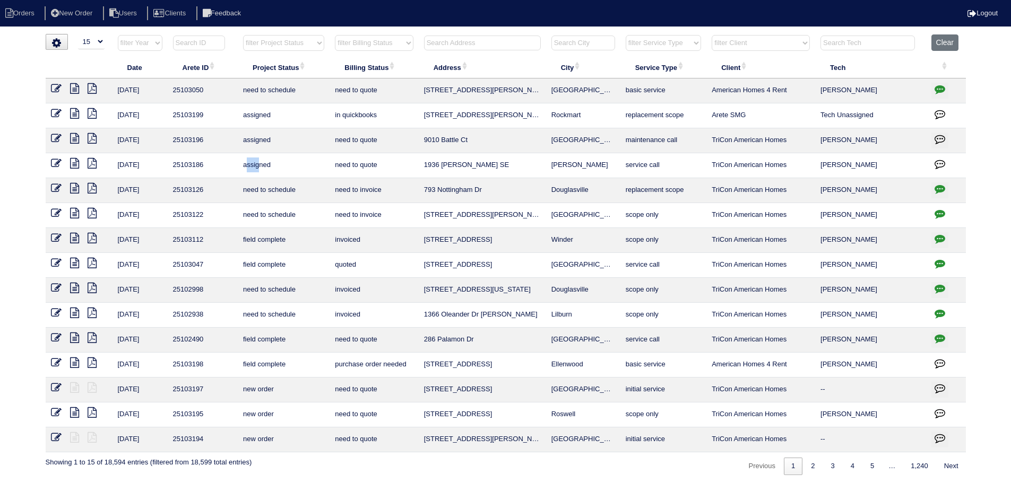
click at [244, 174] on td "assigned" at bounding box center [284, 165] width 92 height 25
click at [459, 44] on input "text" at bounding box center [482, 43] width 117 height 15
